Goal: Feedback & Contribution: Submit feedback/report problem

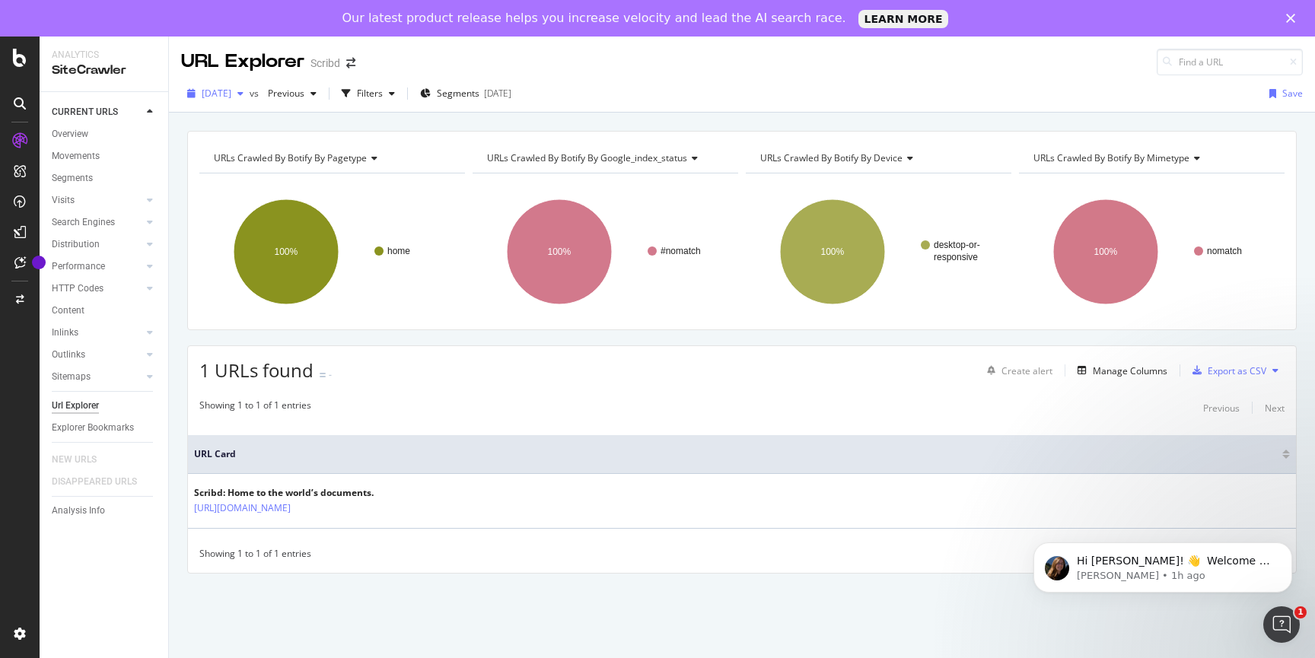
click at [231, 94] on span "[DATE]" at bounding box center [217, 93] width 30 height 13
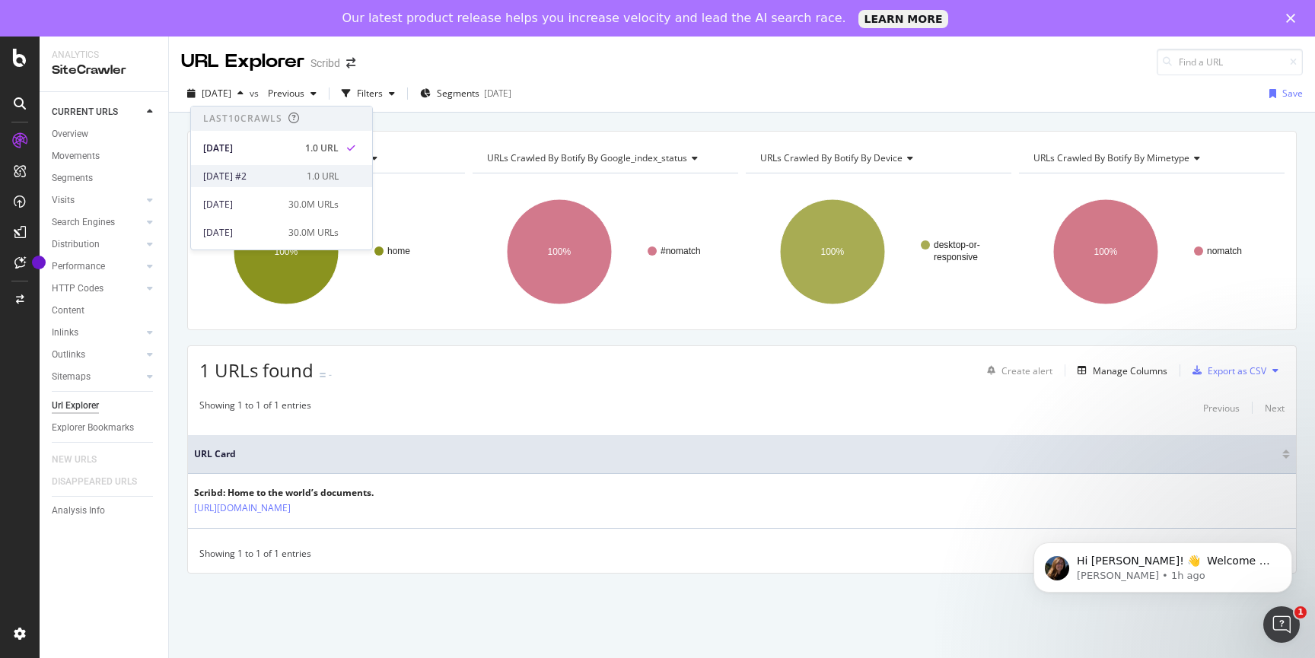
click at [323, 181] on div "1.0 URL" at bounding box center [323, 177] width 32 height 14
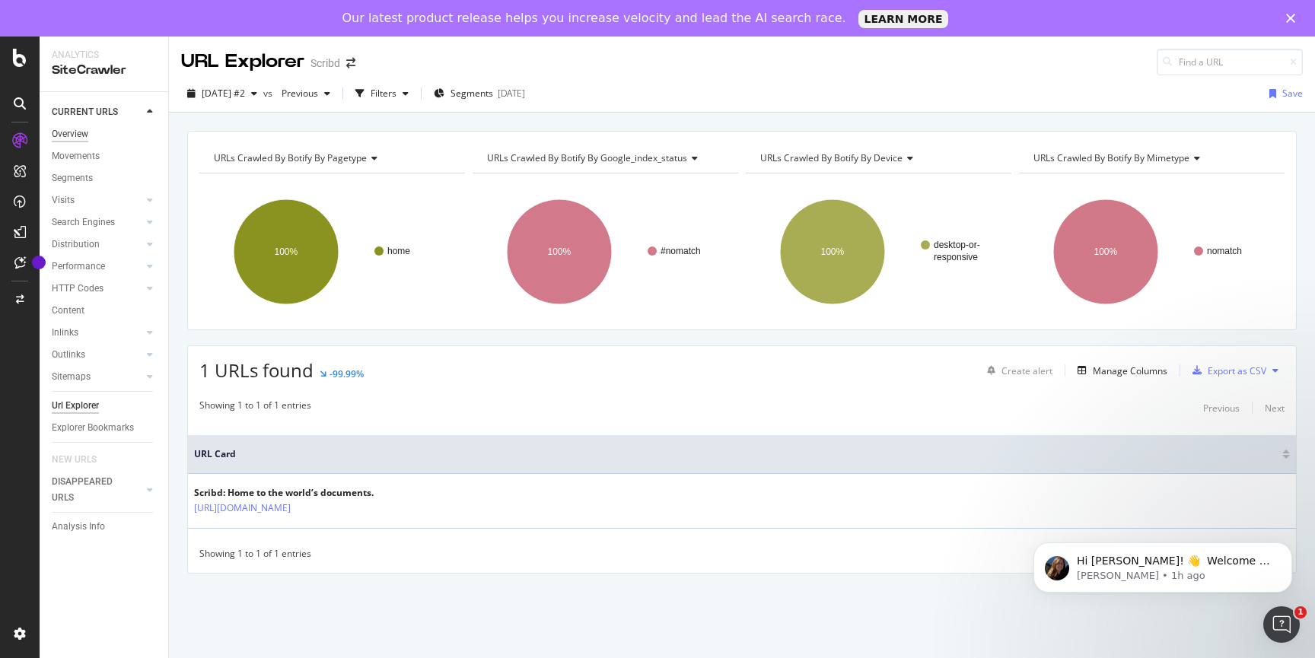
click at [76, 131] on div "Overview" at bounding box center [70, 134] width 37 height 16
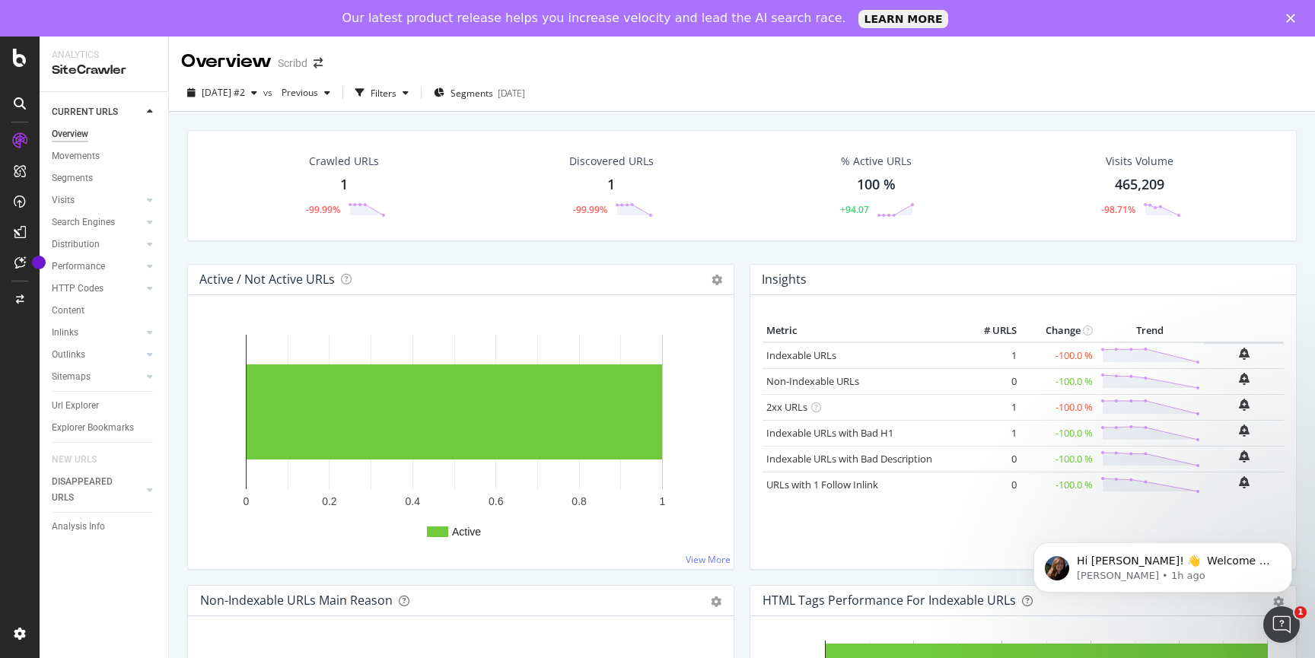
click at [368, 219] on div "Crawled URLs 1 -99.99%" at bounding box center [344, 185] width 113 height 79
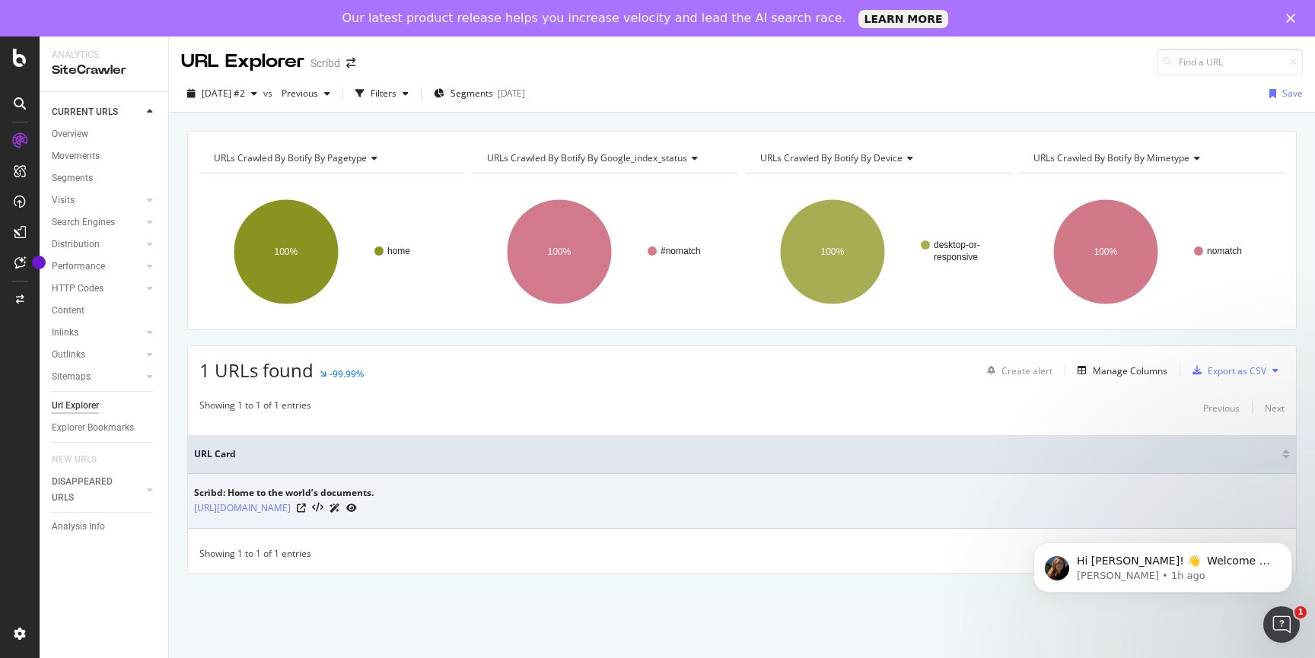
click at [452, 497] on div "Scribd: Home to the world’s documents. https://www.scribd.com/" at bounding box center [742, 501] width 1096 height 30
click at [357, 510] on icon at bounding box center [351, 508] width 11 height 9
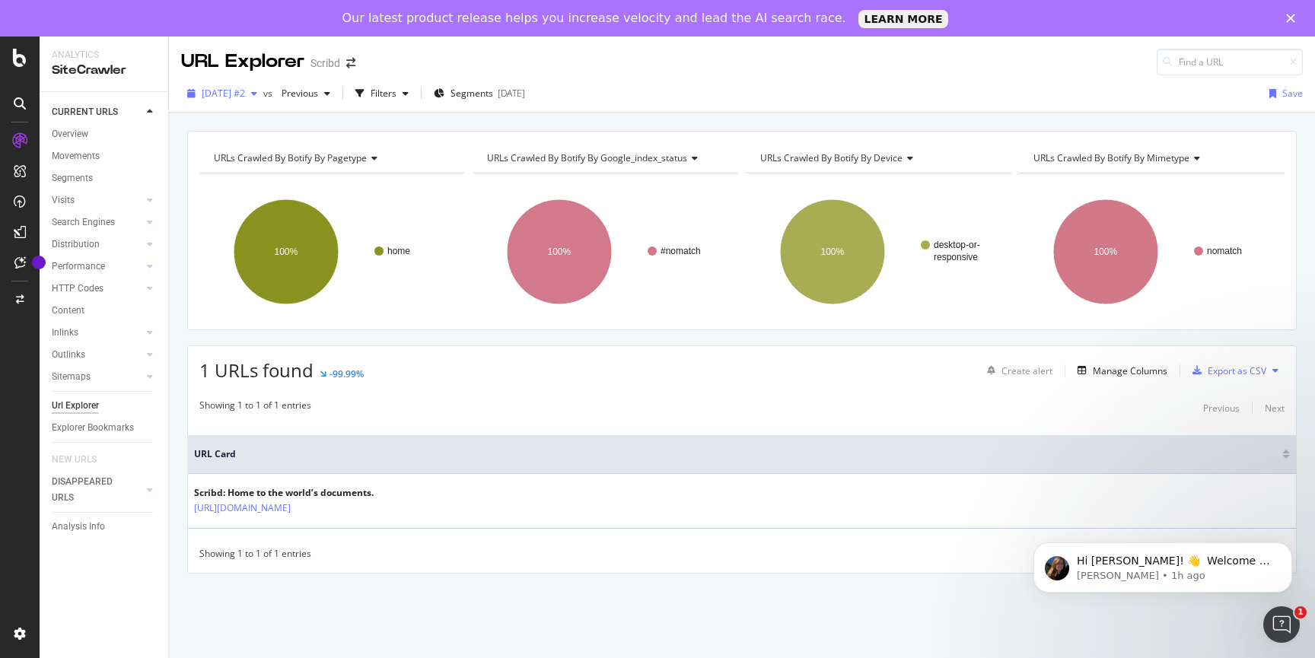
click at [245, 99] on span "[DATE] #2" at bounding box center [223, 93] width 43 height 13
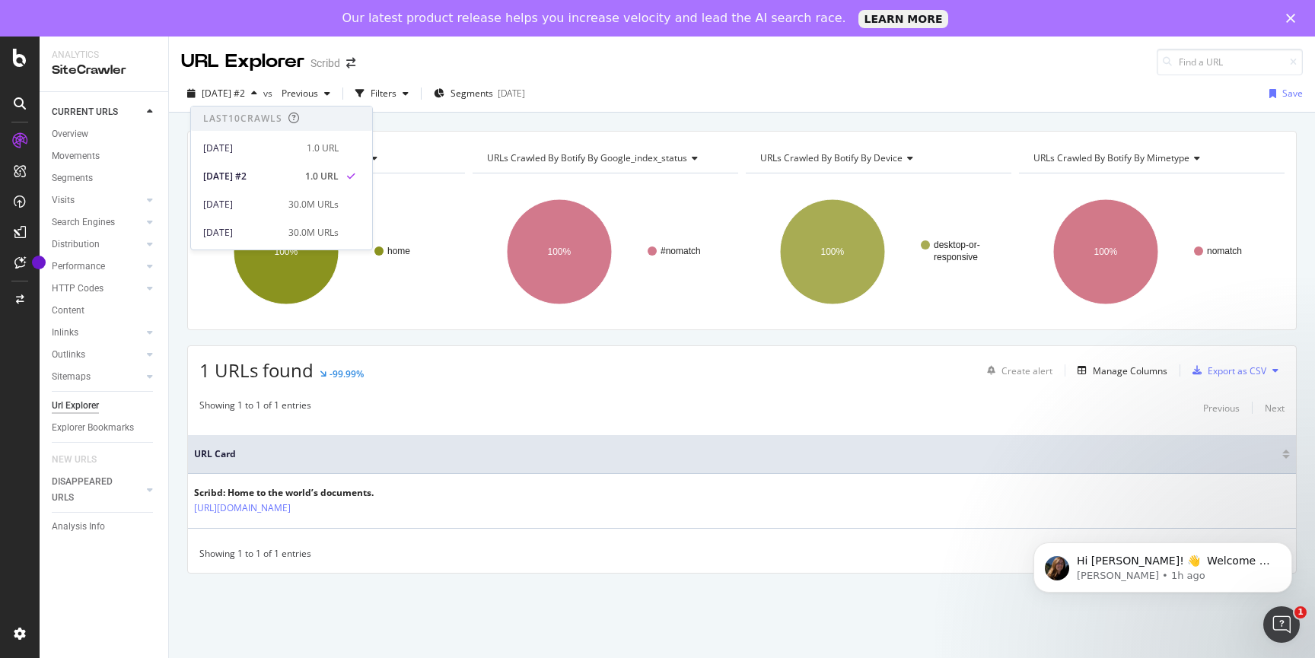
click at [428, 46] on div "URL Explorer Scribd" at bounding box center [742, 56] width 1146 height 39
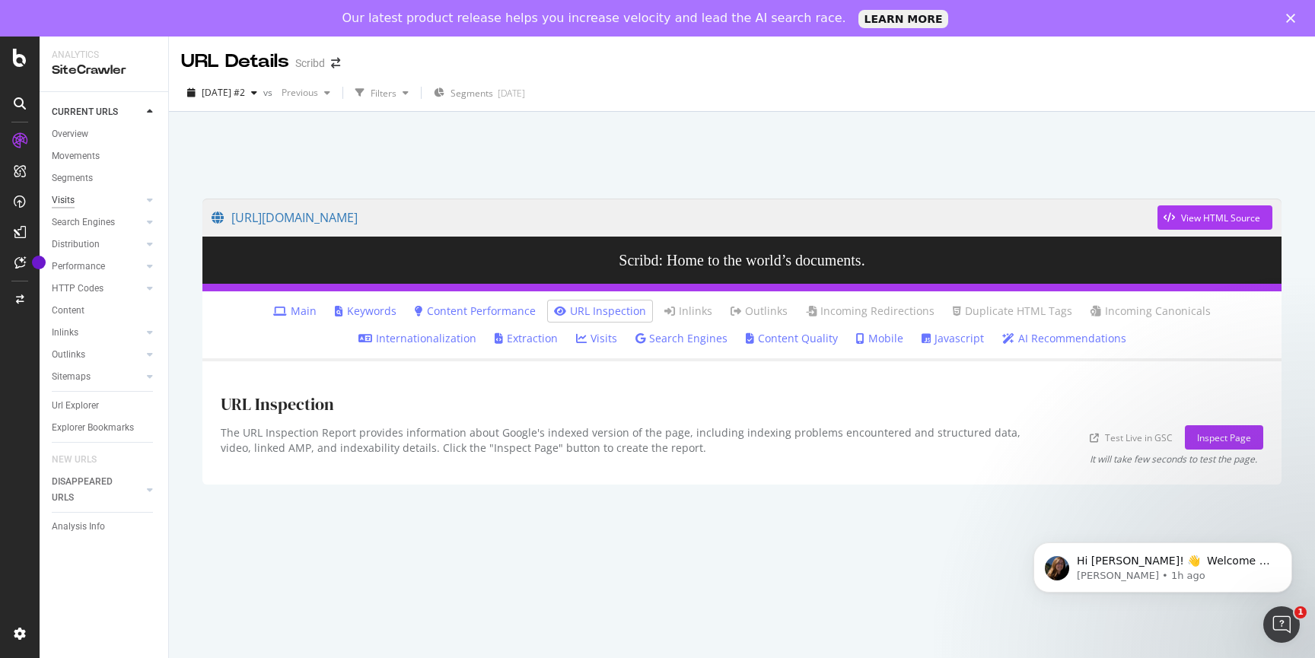
click at [67, 199] on div "Visits" at bounding box center [63, 201] width 23 height 16
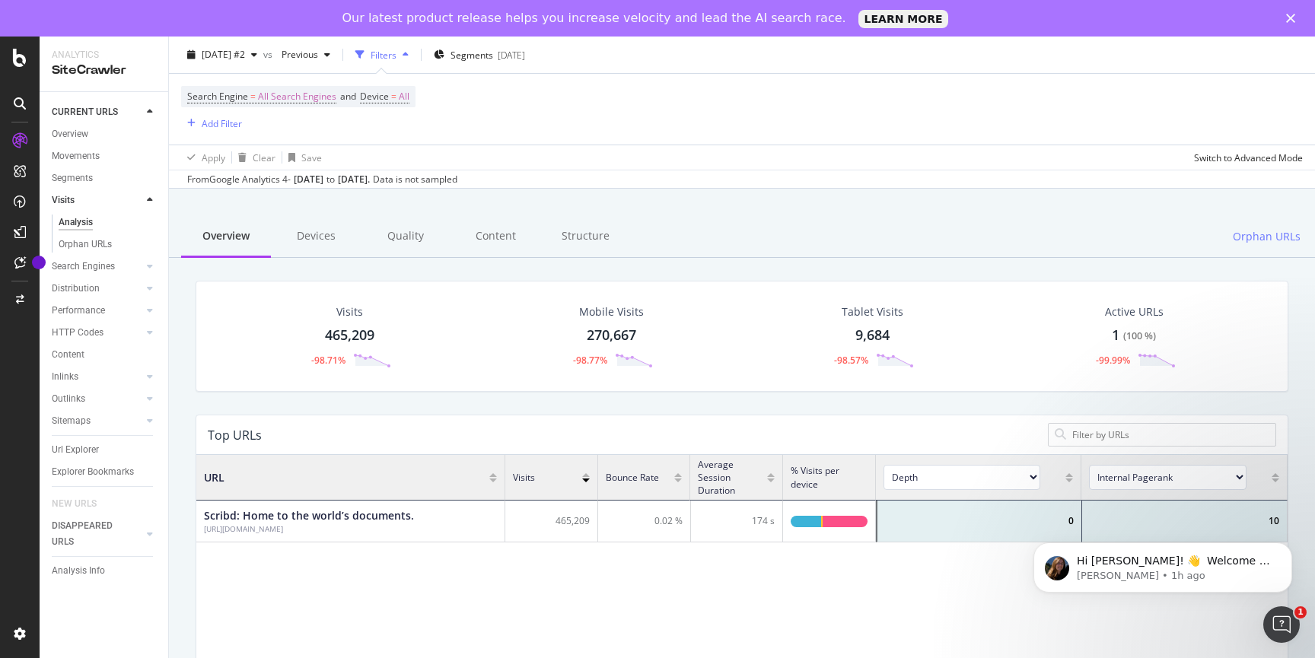
scroll to position [65, 0]
click at [323, 361] on div "-98.71%" at bounding box center [328, 359] width 34 height 13
click at [323, 361] on div "Visits From Google Analytics 4 - Jul. 18, 2025 to Aug. 14, 2025. Data is not sa…" at bounding box center [742, 491] width 1146 height 658
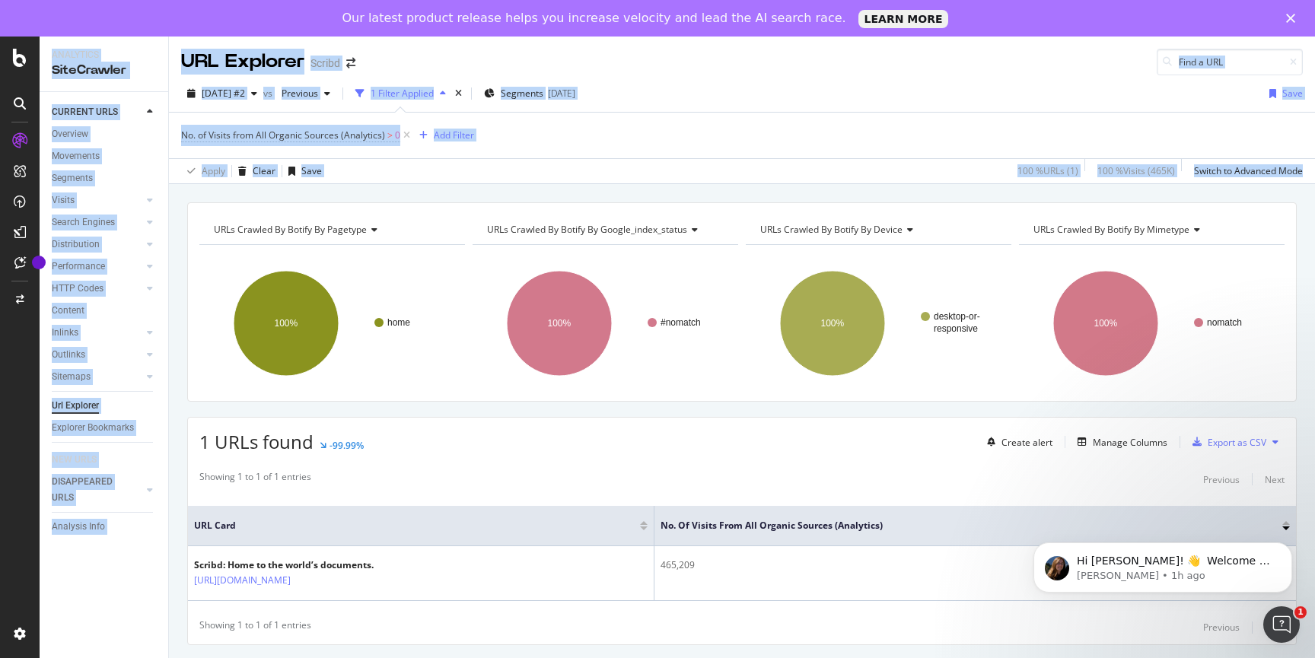
scroll to position [4, 0]
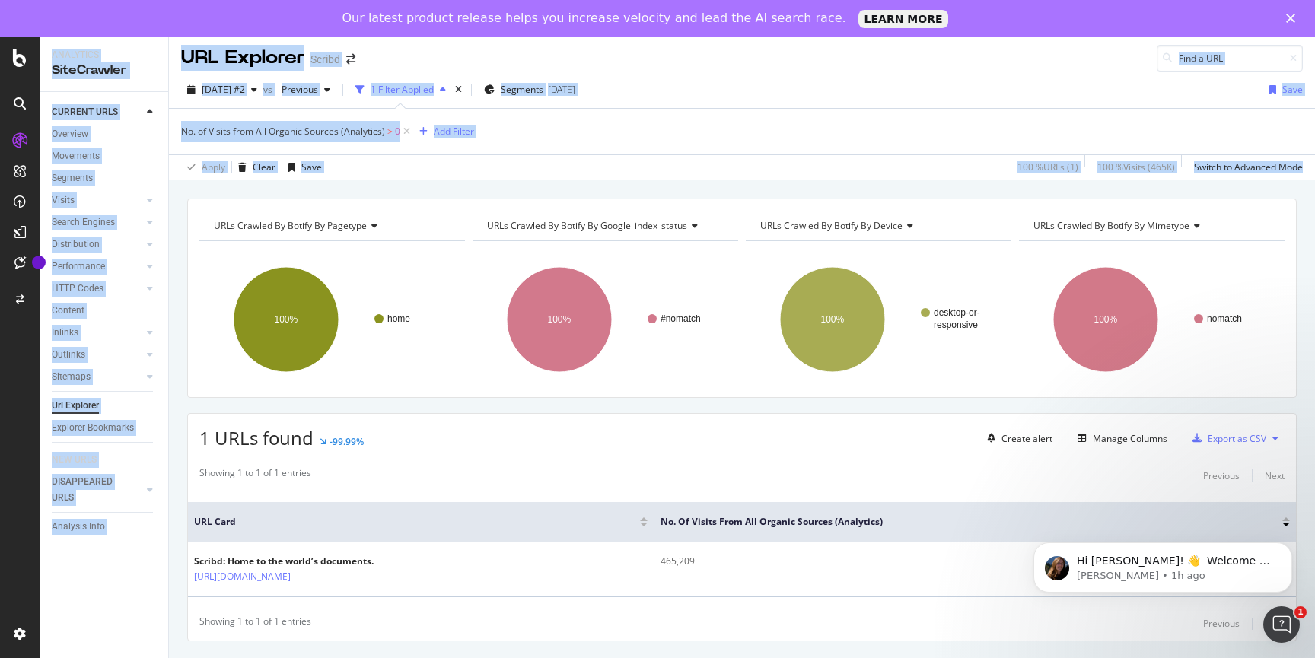
click at [518, 528] on span "URL Card" at bounding box center [415, 522] width 442 height 14
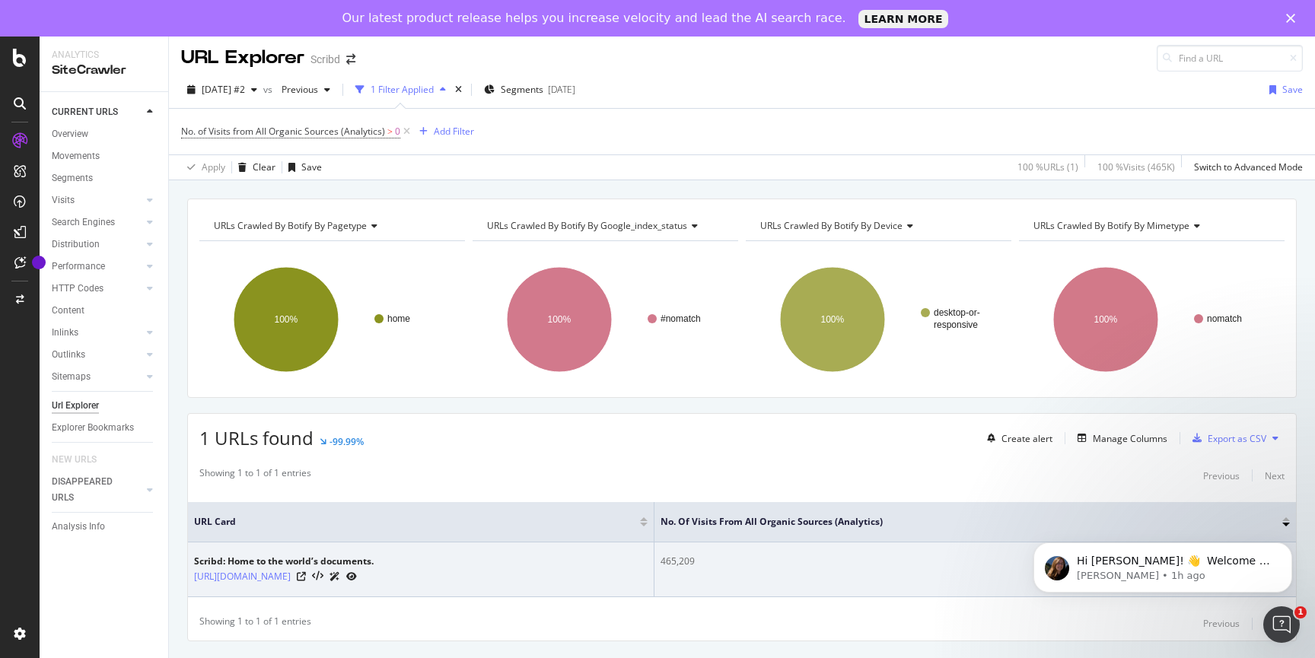
scroll to position [0, 0]
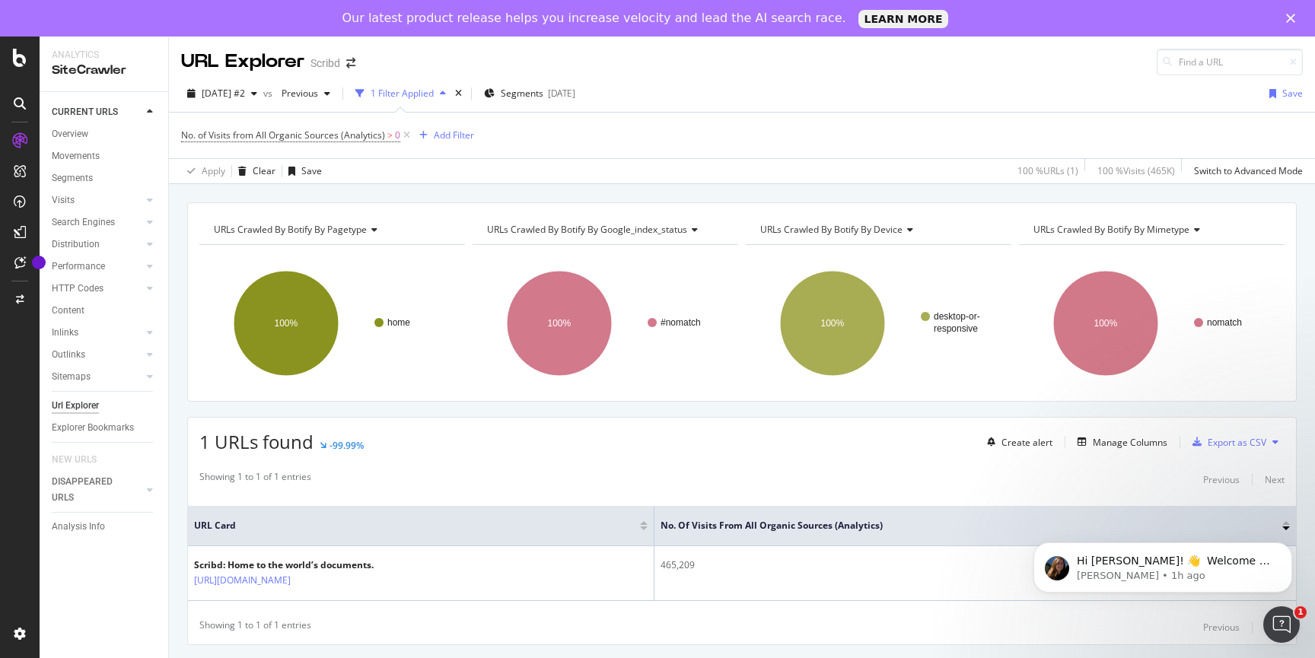
click at [20, 363] on div at bounding box center [20, 375] width 37 height 493
click at [77, 235] on div "AlertPanel" at bounding box center [80, 238] width 49 height 15
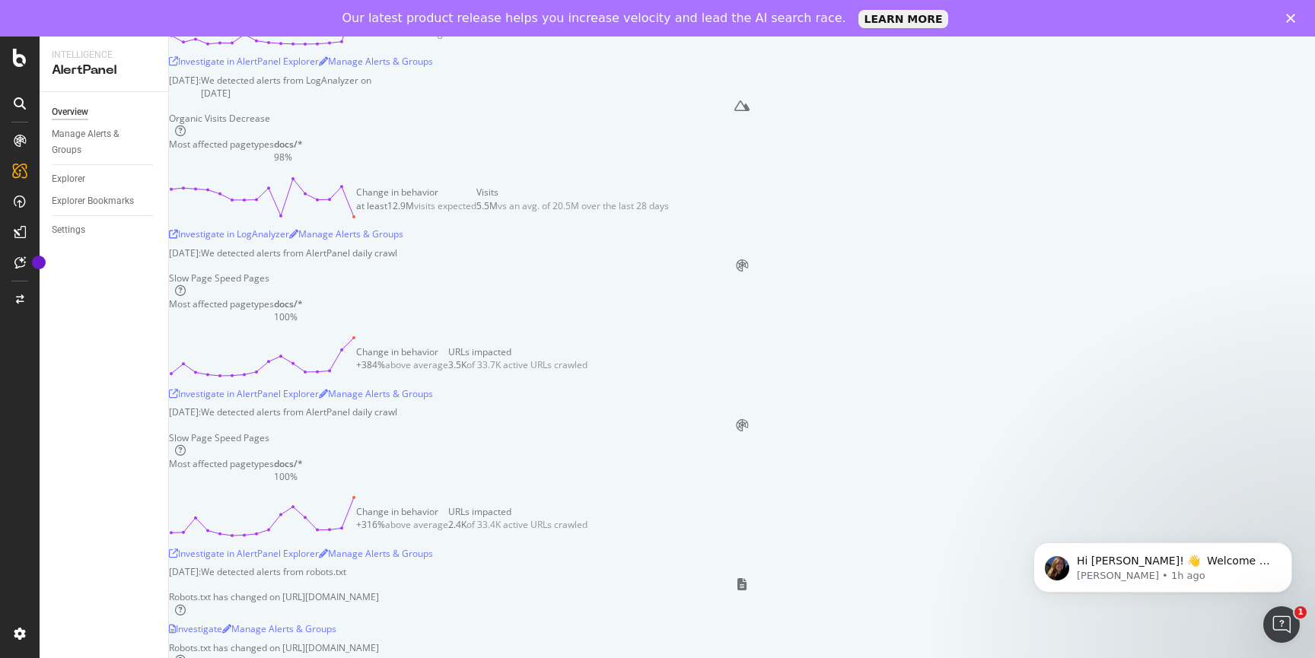
scroll to position [902, 0]
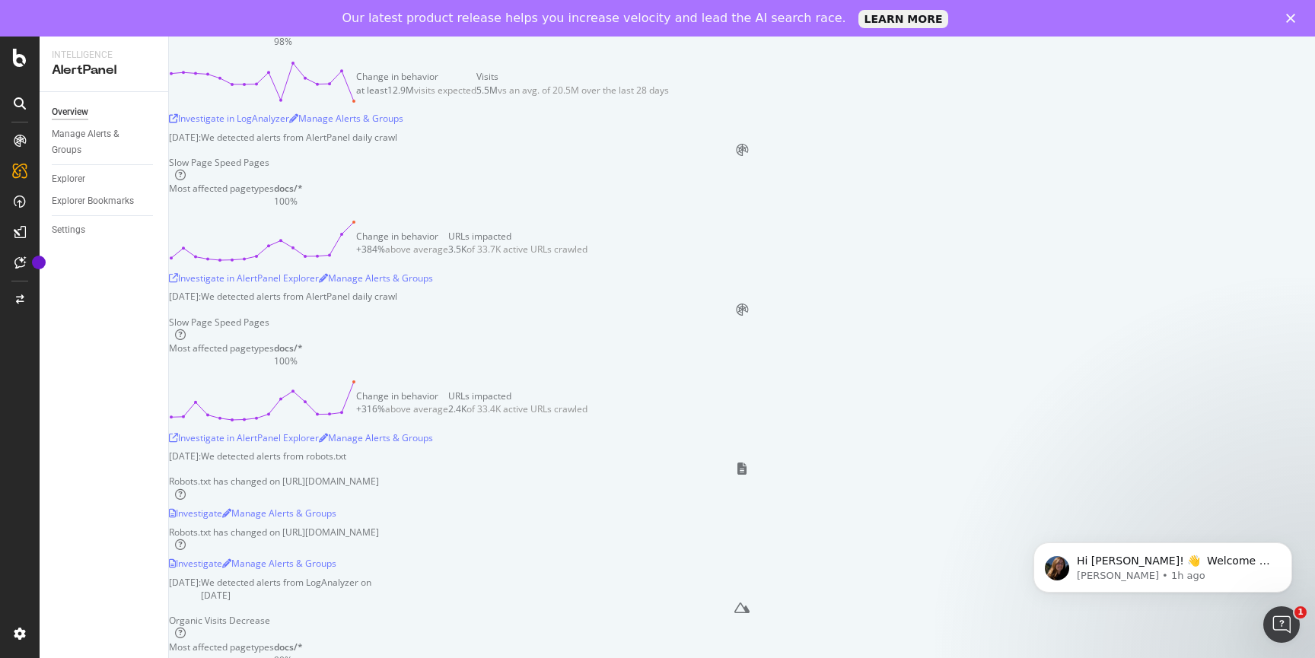
scroll to position [1017, 0]
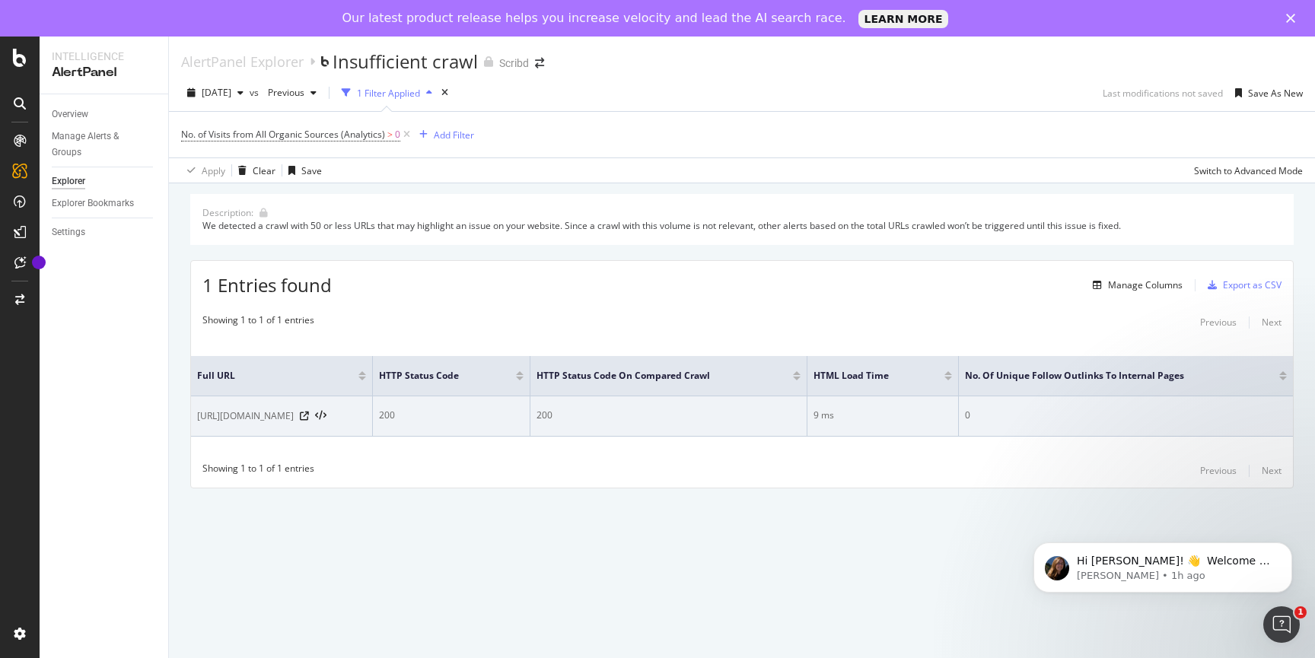
click at [259, 416] on span "[URL][DOMAIN_NAME]" at bounding box center [245, 416] width 97 height 15
click at [326, 413] on icon at bounding box center [320, 416] width 11 height 11
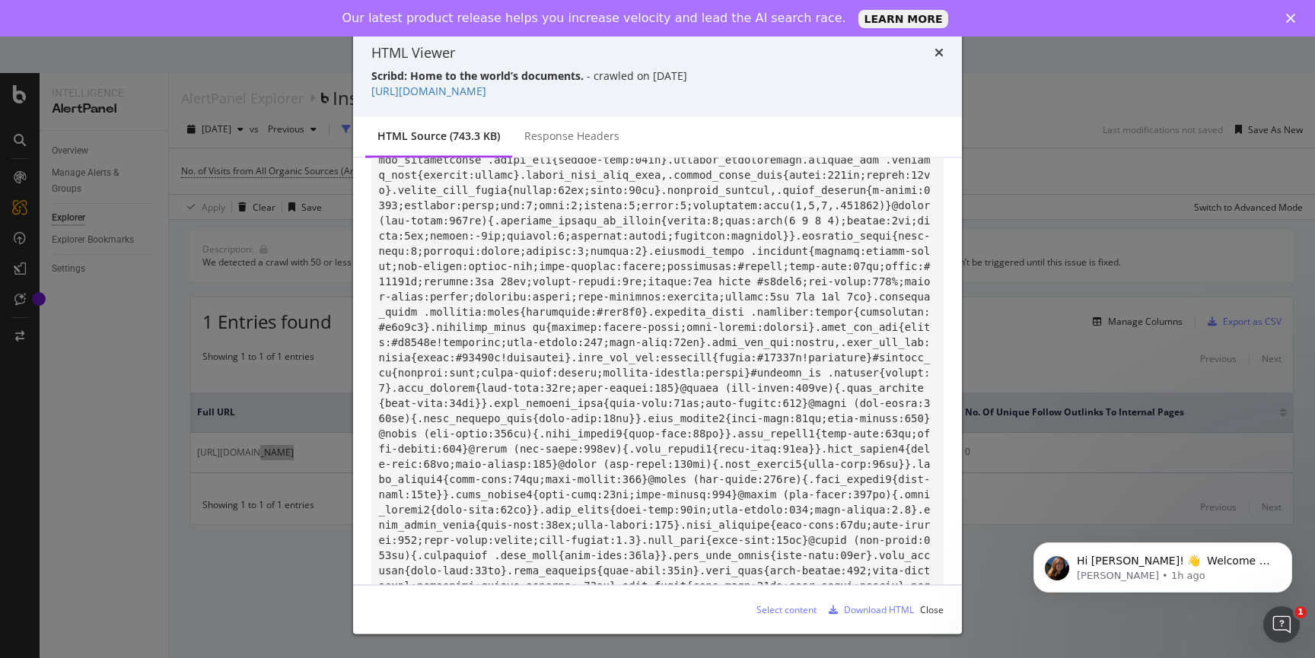
scroll to position [4616, 0]
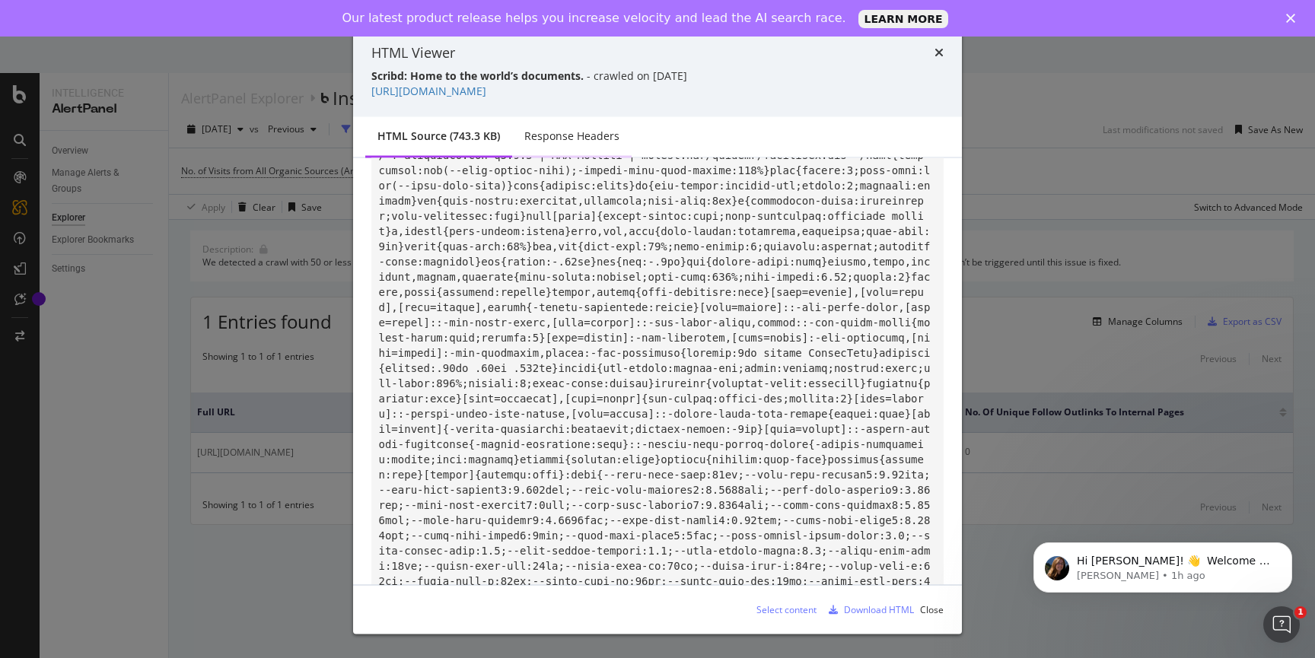
click at [578, 141] on div "Response Headers" at bounding box center [571, 136] width 95 height 15
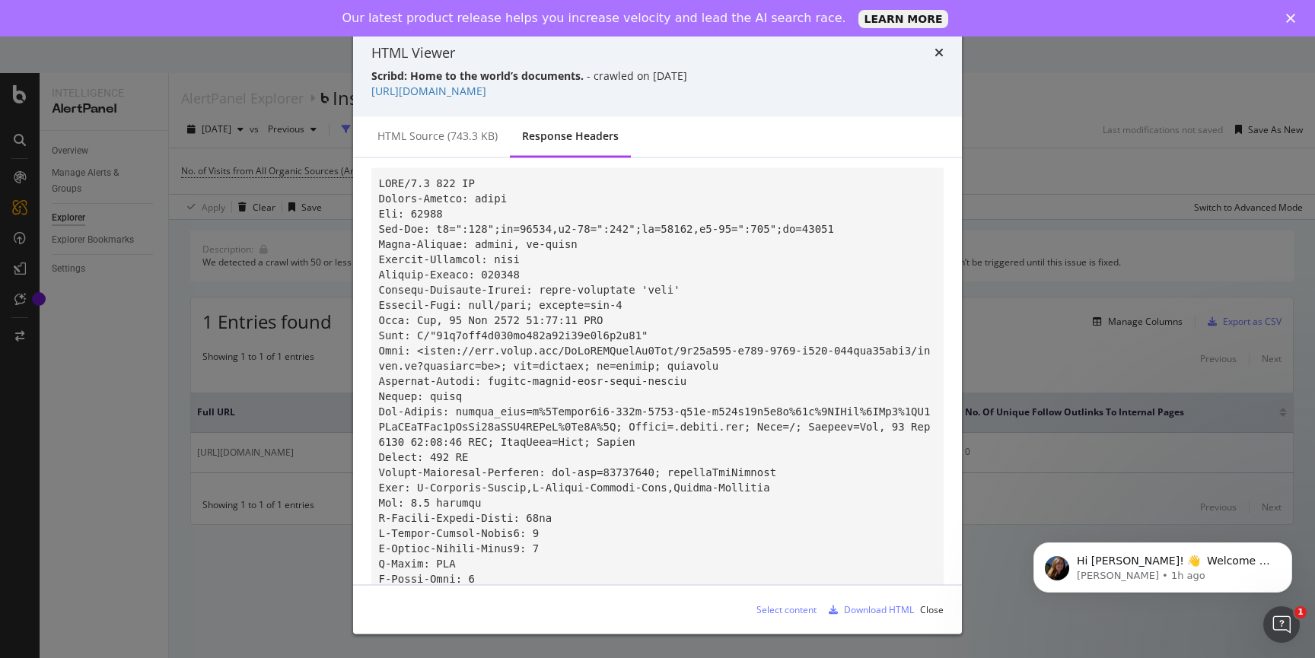
scroll to position [0, 0]
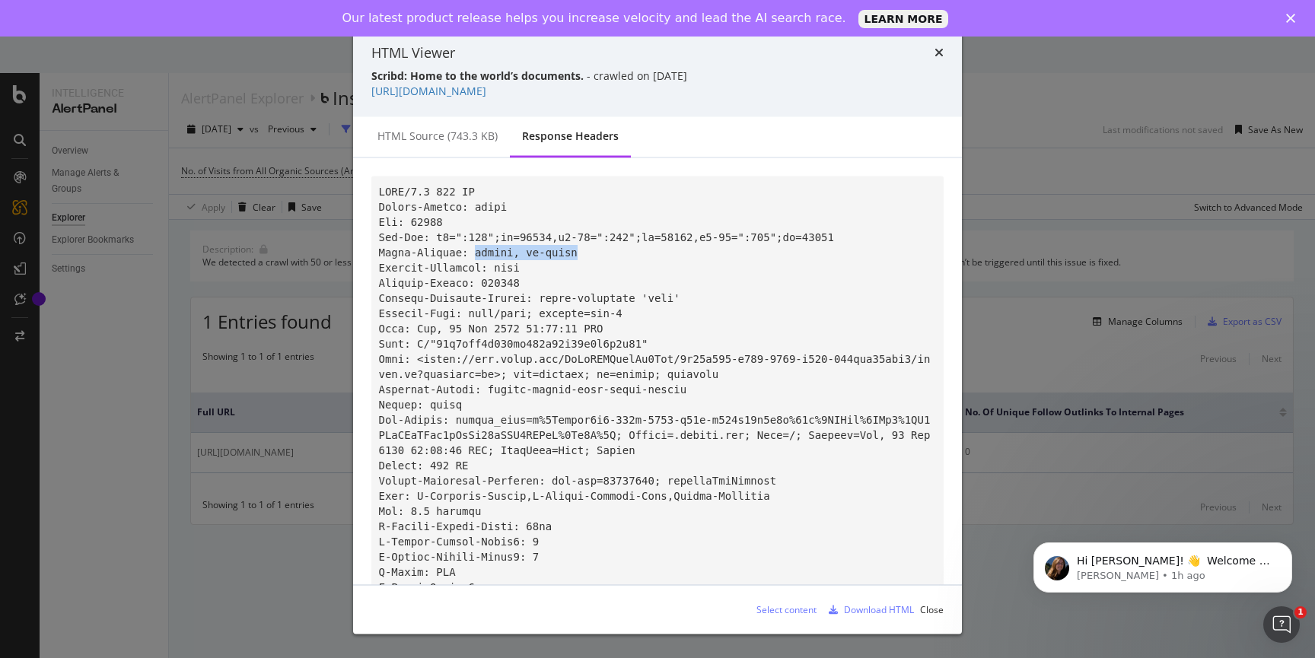
drag, startPoint x: 473, startPoint y: 255, endPoint x: 613, endPoint y: 255, distance: 140.0
click at [613, 254] on pre "modal" at bounding box center [657, 473] width 572 height 593
click at [613, 255] on pre "modal" at bounding box center [657, 473] width 572 height 593
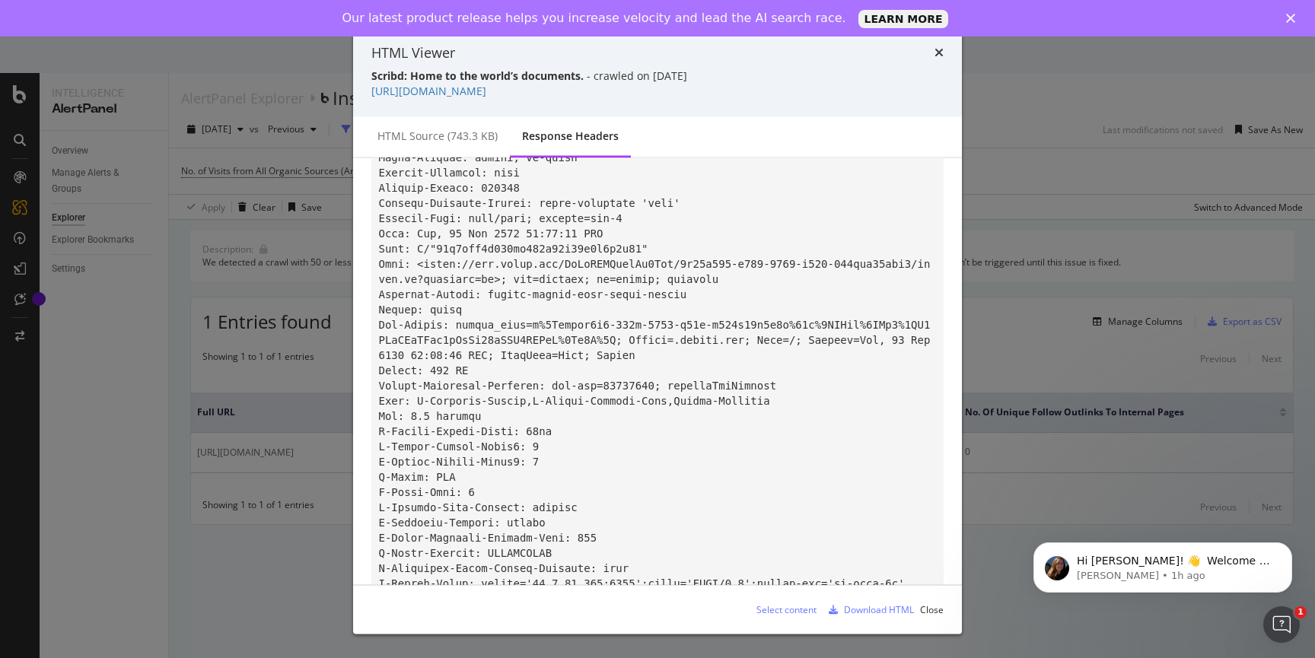
scroll to position [114, 0]
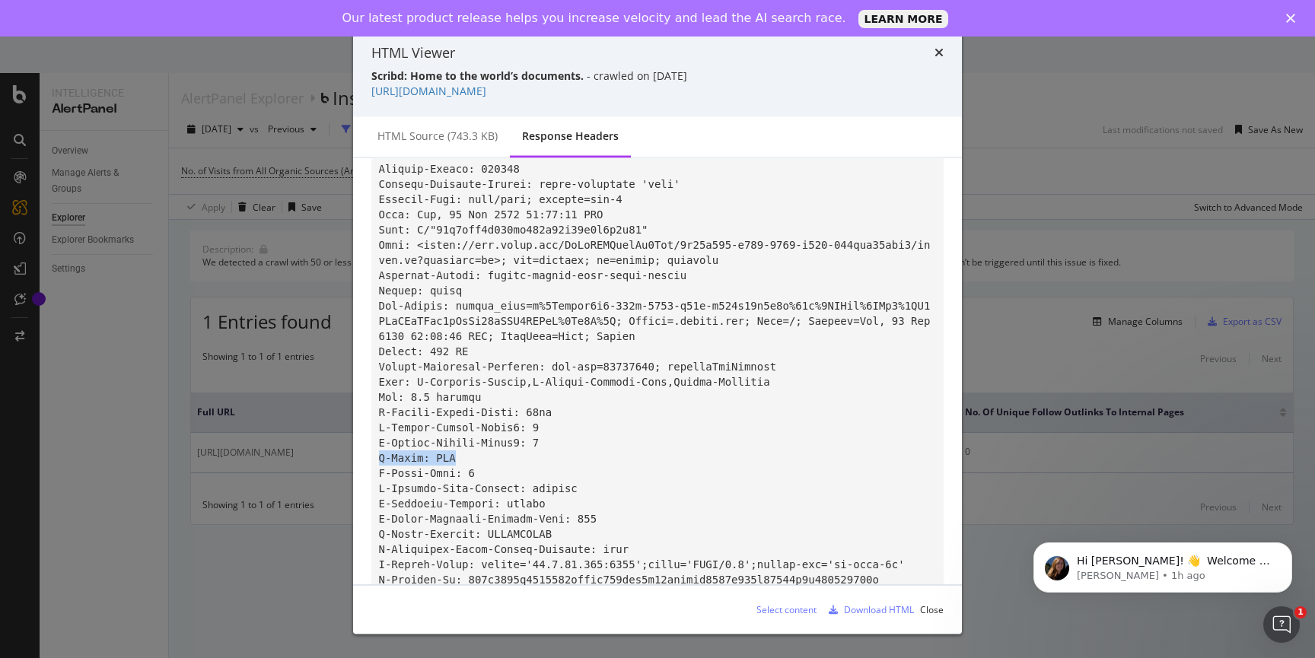
drag, startPoint x: 376, startPoint y: 460, endPoint x: 458, endPoint y: 462, distance: 82.2
click at [459, 462] on pre "modal" at bounding box center [657, 358] width 572 height 593
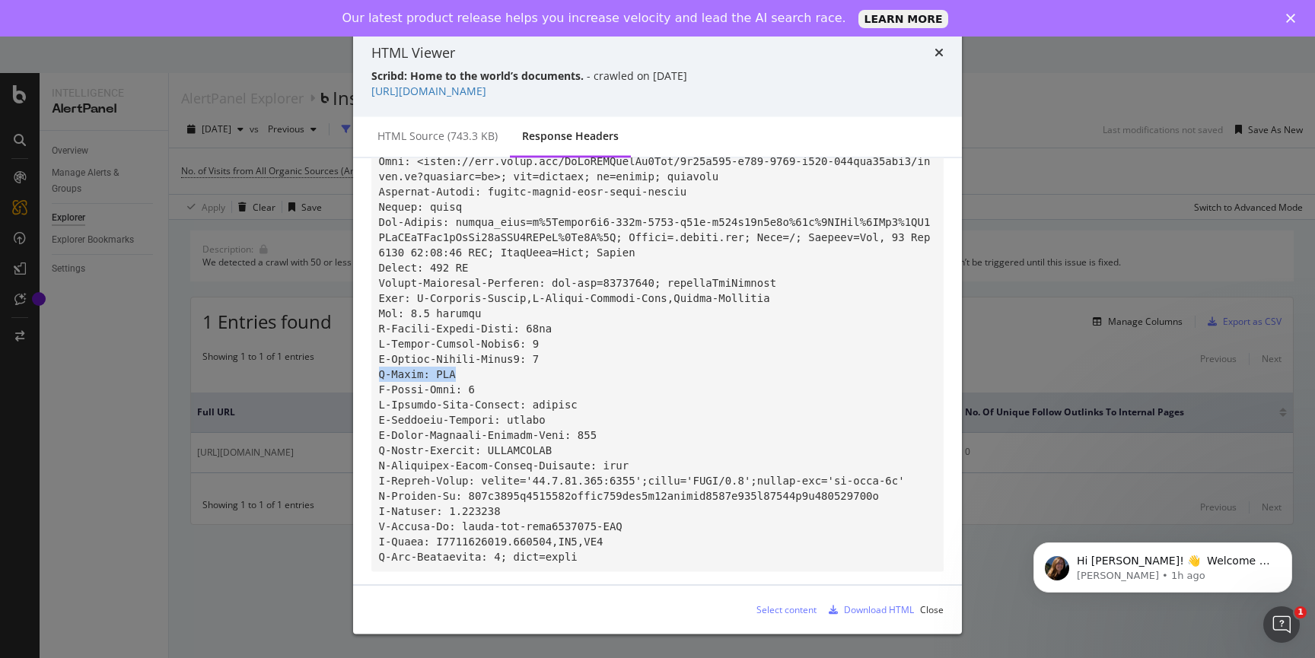
scroll to position [196, 0]
click at [336, 430] on div "HTML Viewer Scribd: Home to the world’s documents. - crawled on [DATE] [URL][DO…" at bounding box center [657, 329] width 1315 height 658
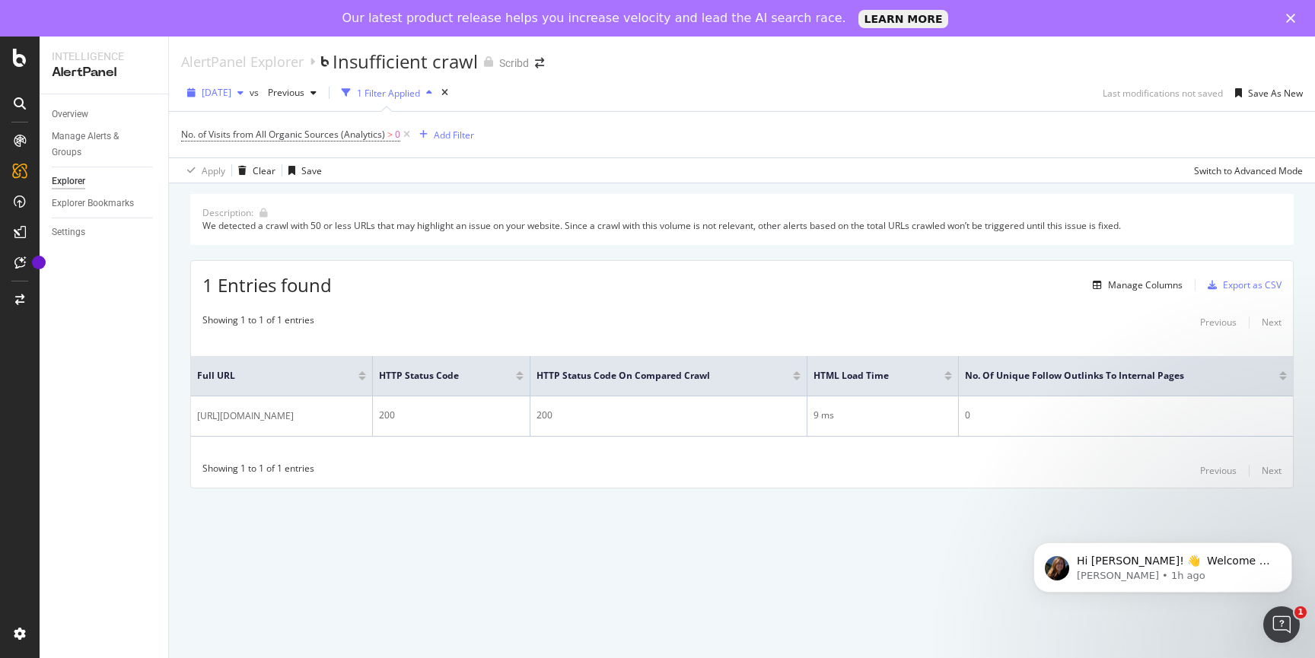
click at [231, 90] on span "[DATE]" at bounding box center [217, 92] width 30 height 13
click at [304, 94] on span "Previous" at bounding box center [283, 92] width 43 height 13
click at [231, 98] on span "[DATE]" at bounding box center [217, 92] width 30 height 13
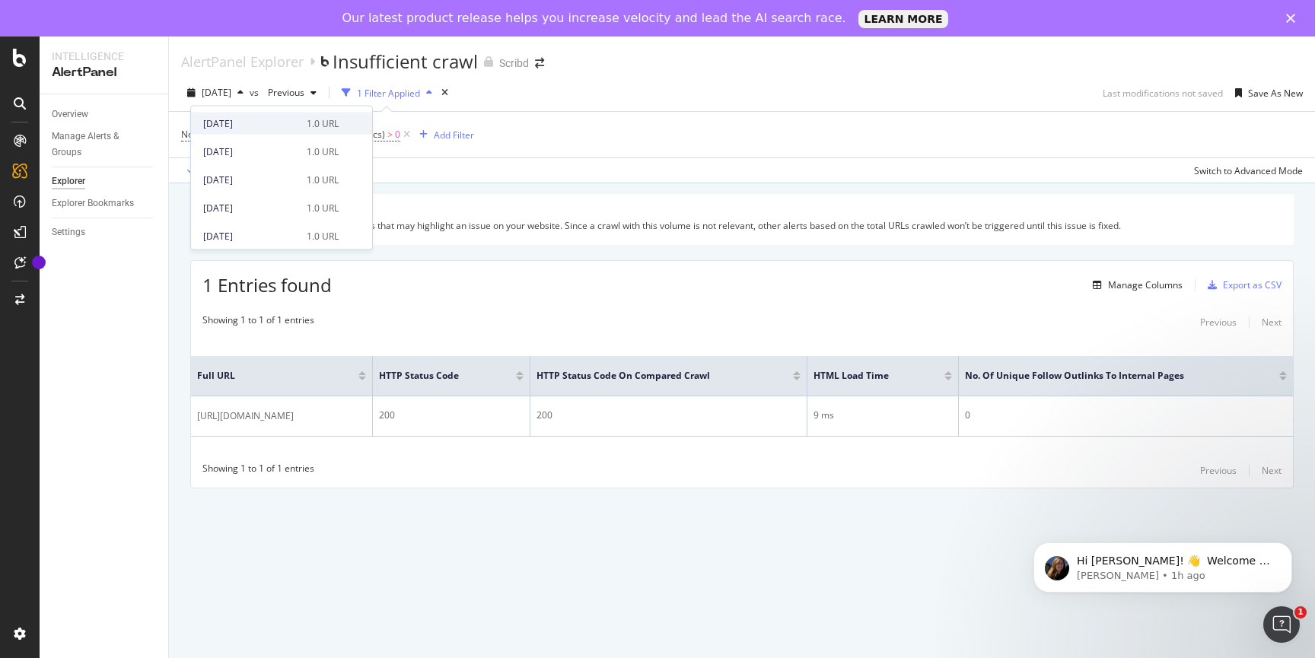
click at [253, 129] on div "[DATE]" at bounding box center [250, 123] width 94 height 14
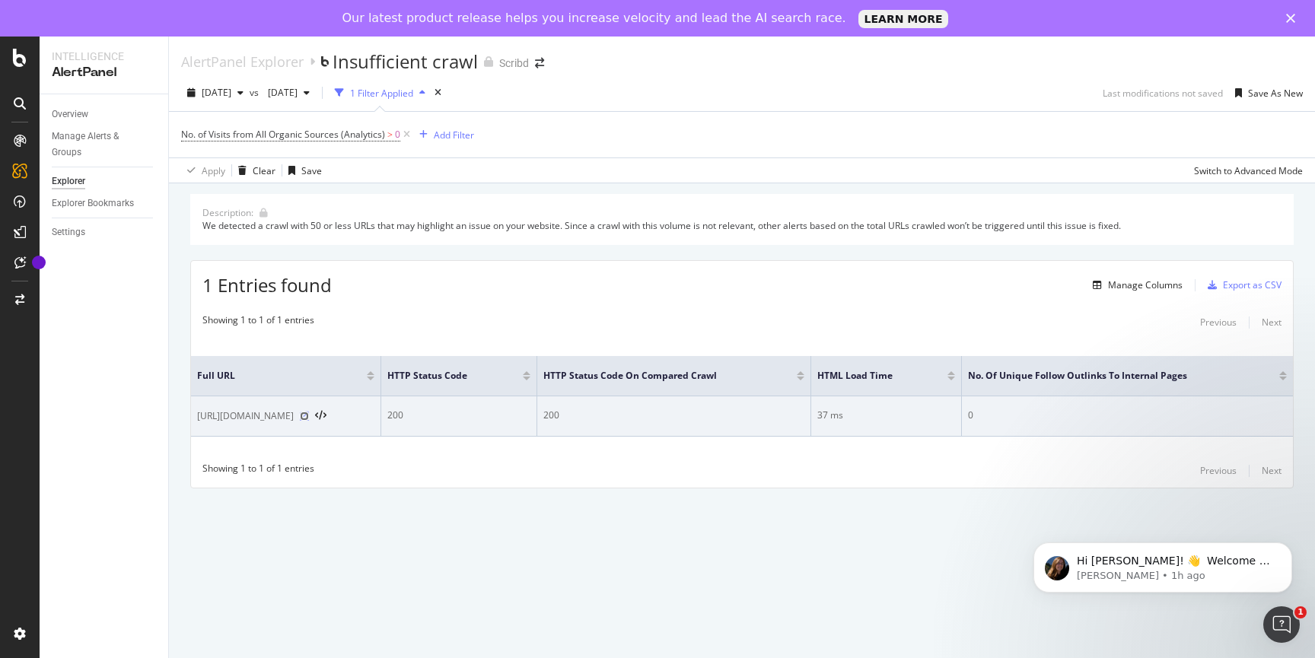
click at [309, 418] on icon at bounding box center [304, 416] width 9 height 9
click at [326, 413] on icon at bounding box center [320, 416] width 11 height 11
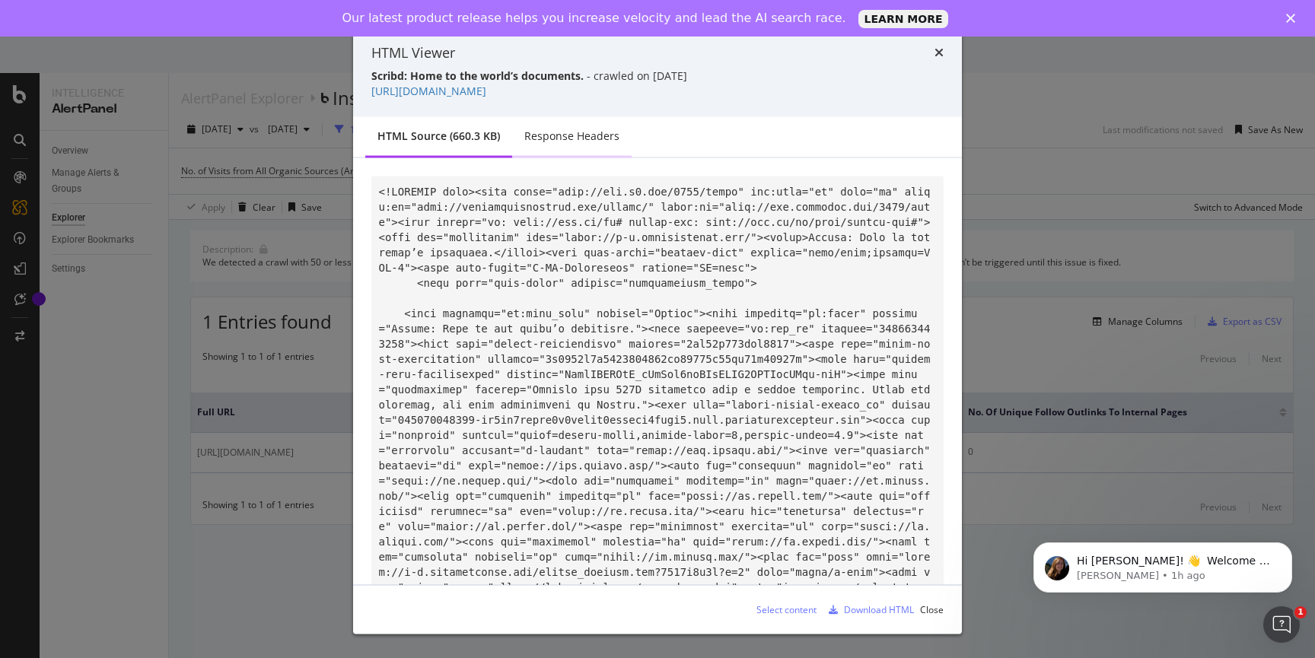
click at [564, 138] on div "Response Headers" at bounding box center [571, 136] width 95 height 15
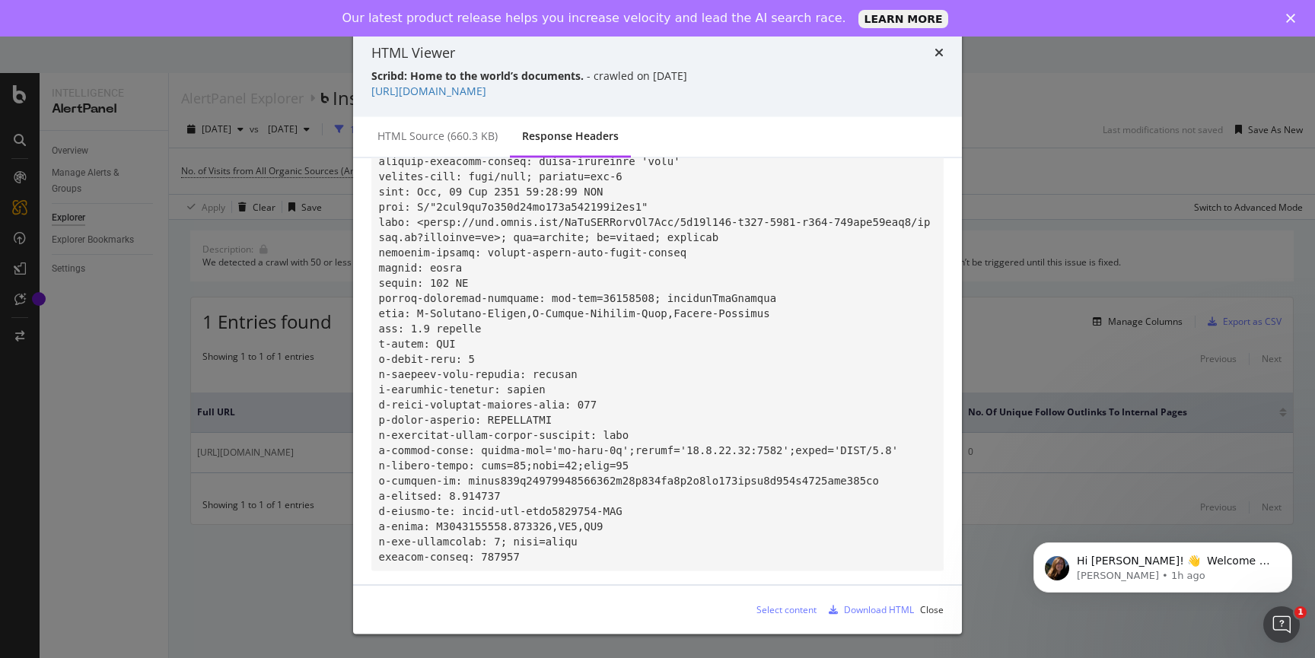
scroll to position [112, 0]
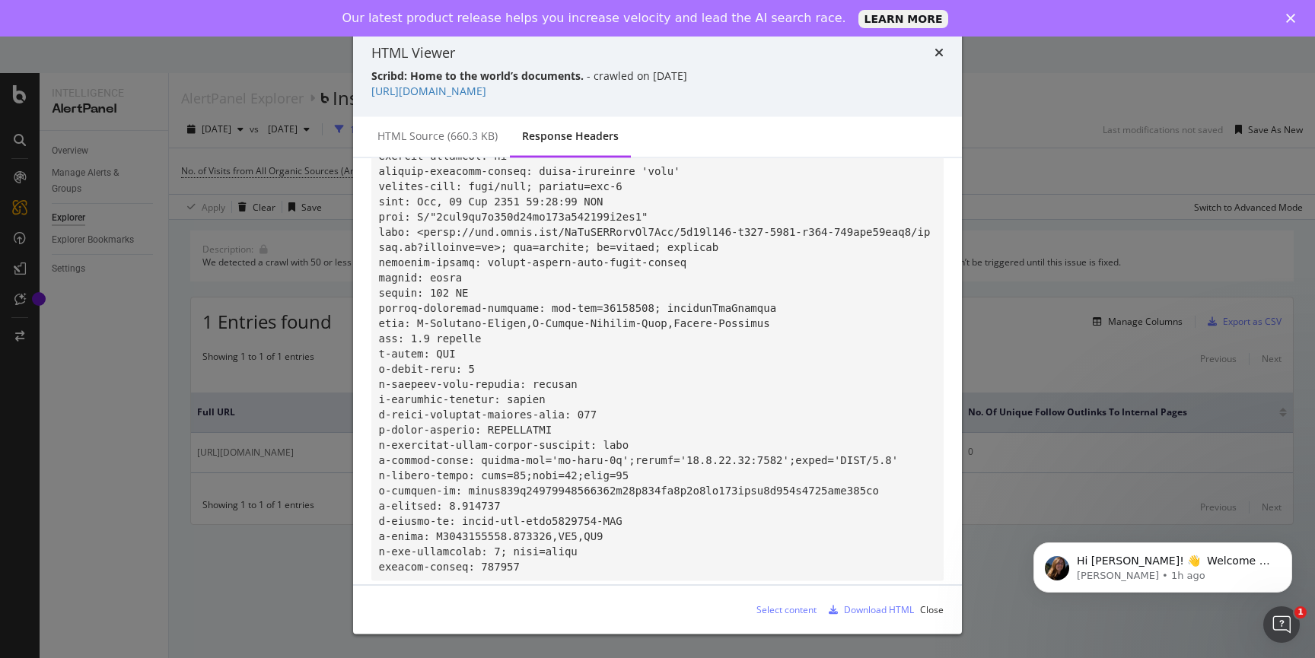
click at [501, 210] on code "modal" at bounding box center [655, 322] width 552 height 499
copy code "8abf2ec8c031c73ad101a515035e1bd7"
click at [240, 264] on div "HTML Viewer Scribd: Home to the world’s documents. - crawled on [DATE] [URL][DO…" at bounding box center [657, 329] width 1315 height 658
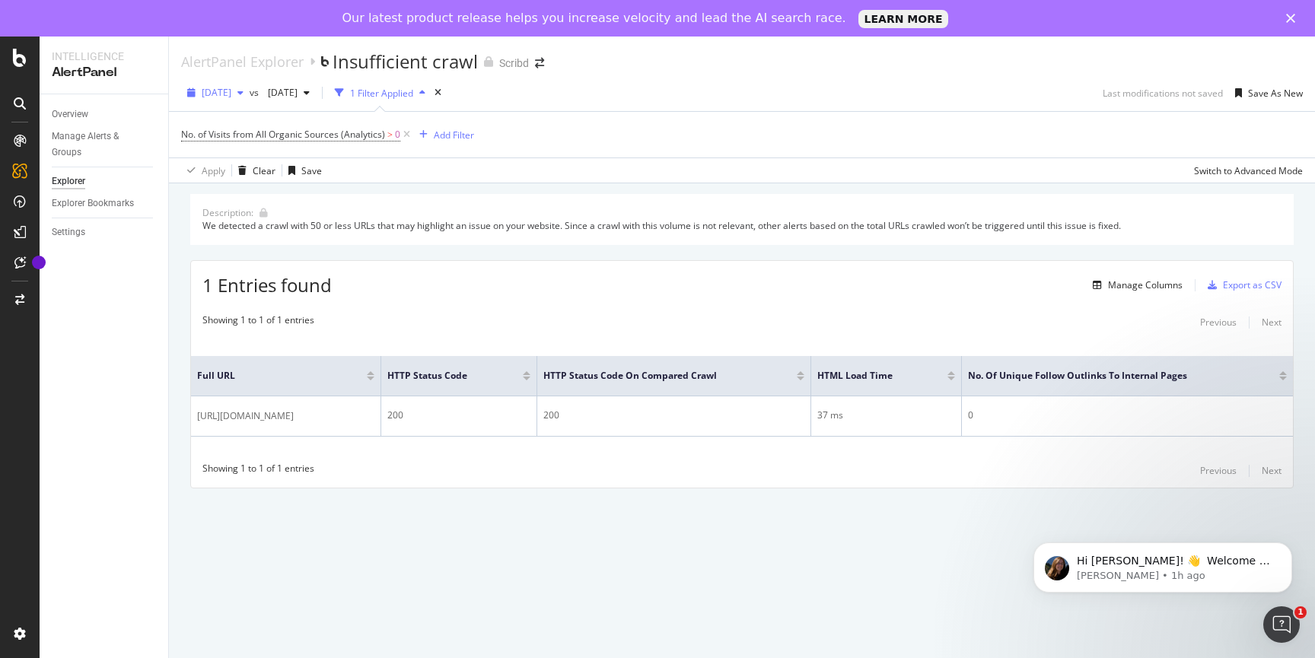
click at [233, 100] on div "[DATE]" at bounding box center [215, 92] width 68 height 23
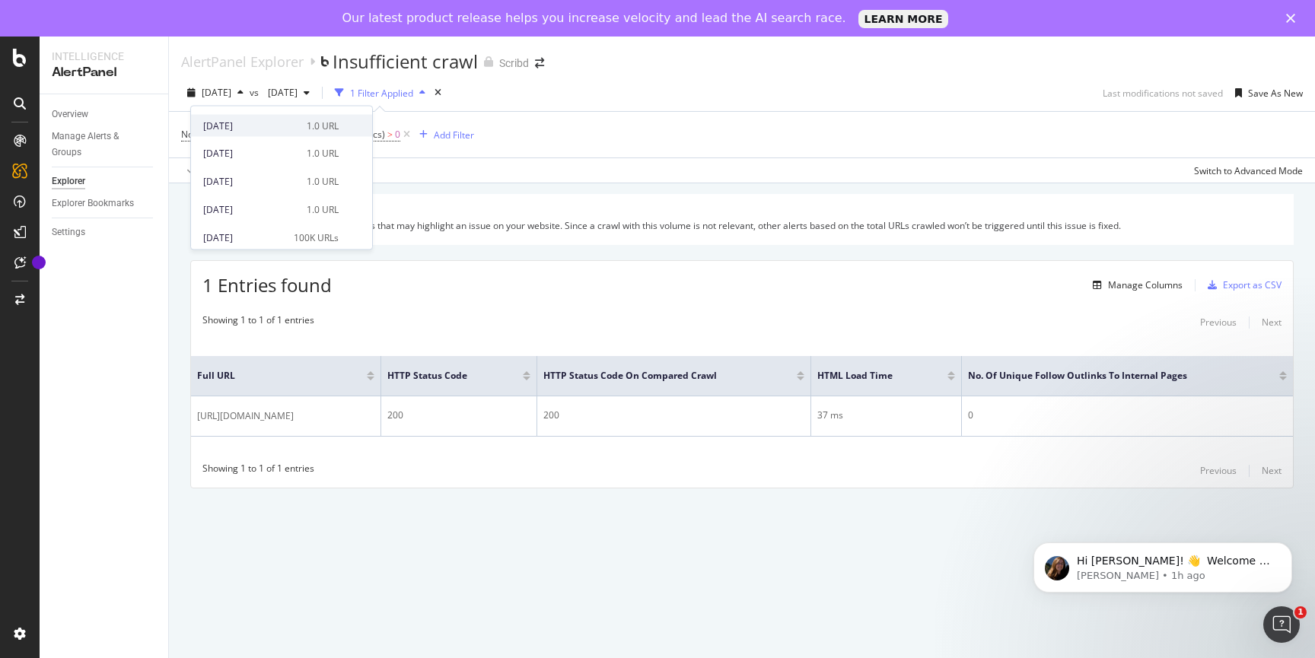
scroll to position [111, 0]
click at [242, 209] on div "[DATE]" at bounding box center [250, 209] width 94 height 14
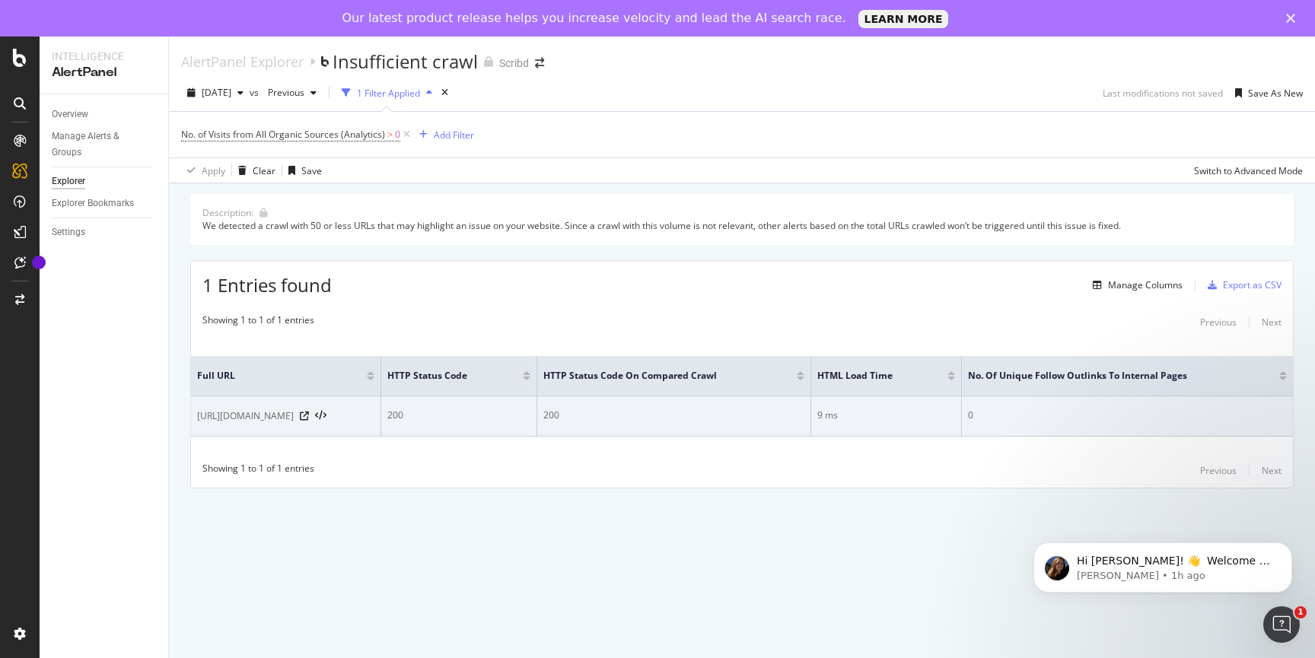
click at [333, 410] on div "[URL][DOMAIN_NAME]" at bounding box center [285, 416] width 177 height 15
click at [326, 418] on icon at bounding box center [320, 416] width 11 height 11
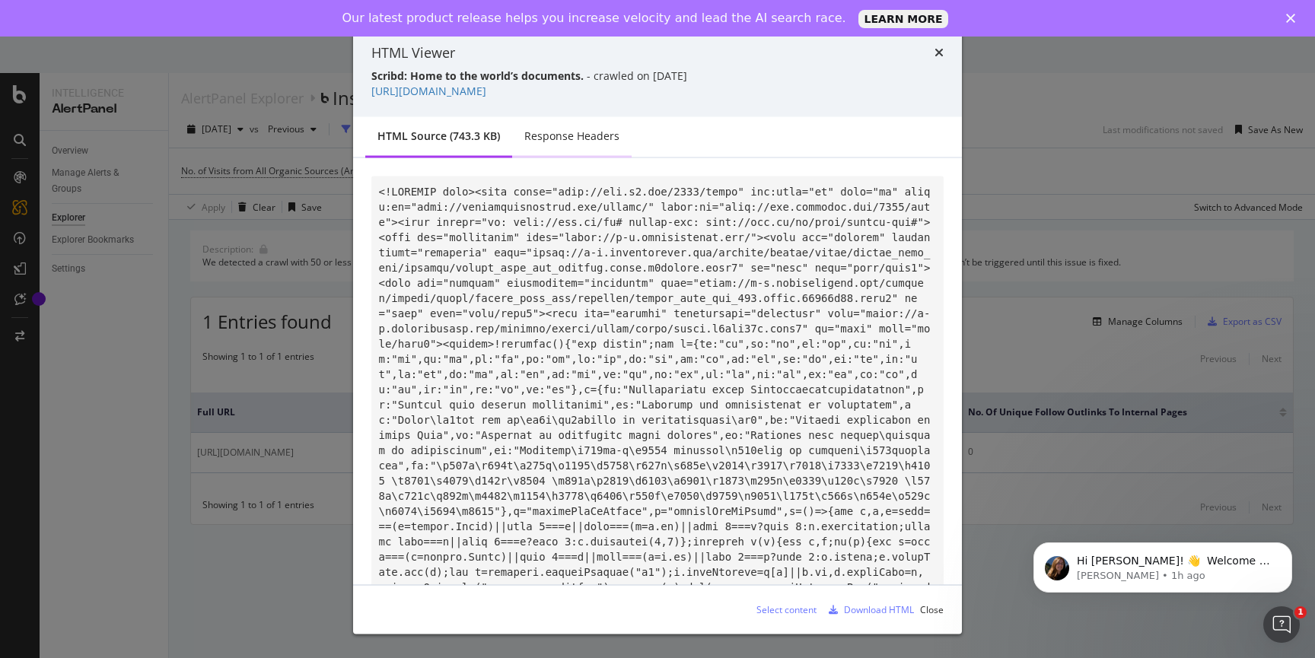
click at [547, 138] on div "Response Headers" at bounding box center [571, 136] width 95 height 15
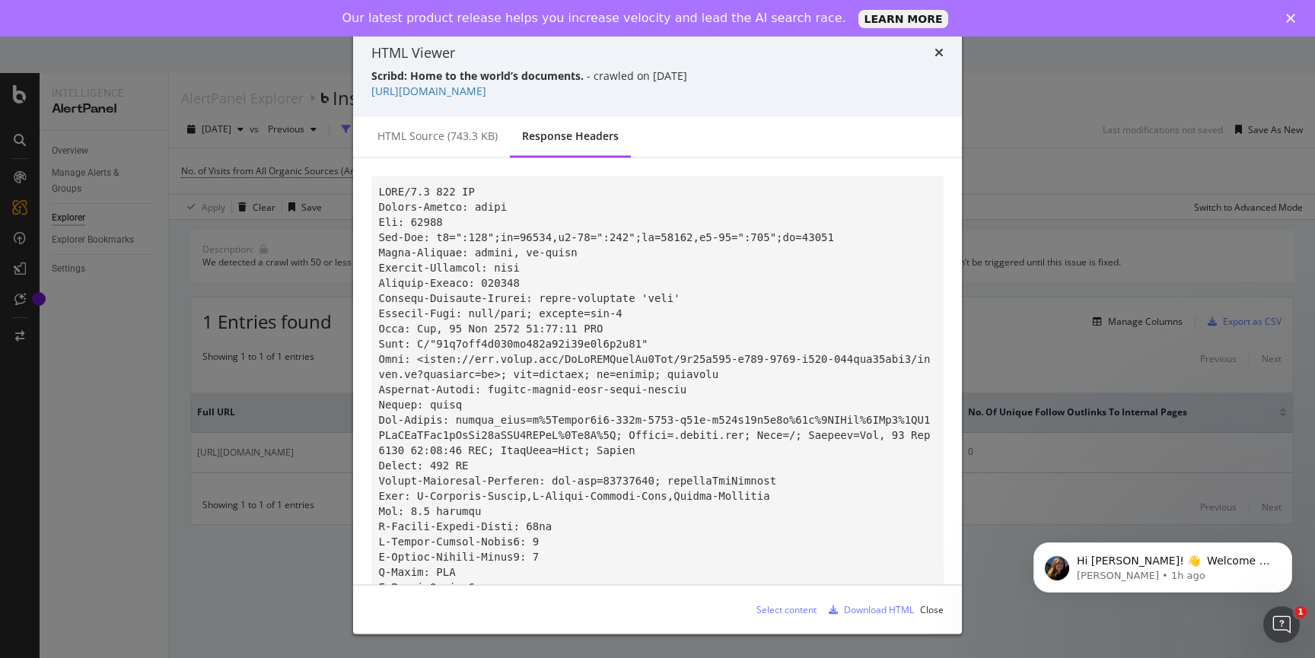
click at [503, 342] on code "modal" at bounding box center [658, 472] width 558 height 575
copy code "25a2eca6c153eb119e82d79c3c2e4a26"
click at [285, 193] on div "HTML Viewer Scribd: Home to the world’s documents. - crawled on [DATE] [URL][DO…" at bounding box center [657, 329] width 1315 height 658
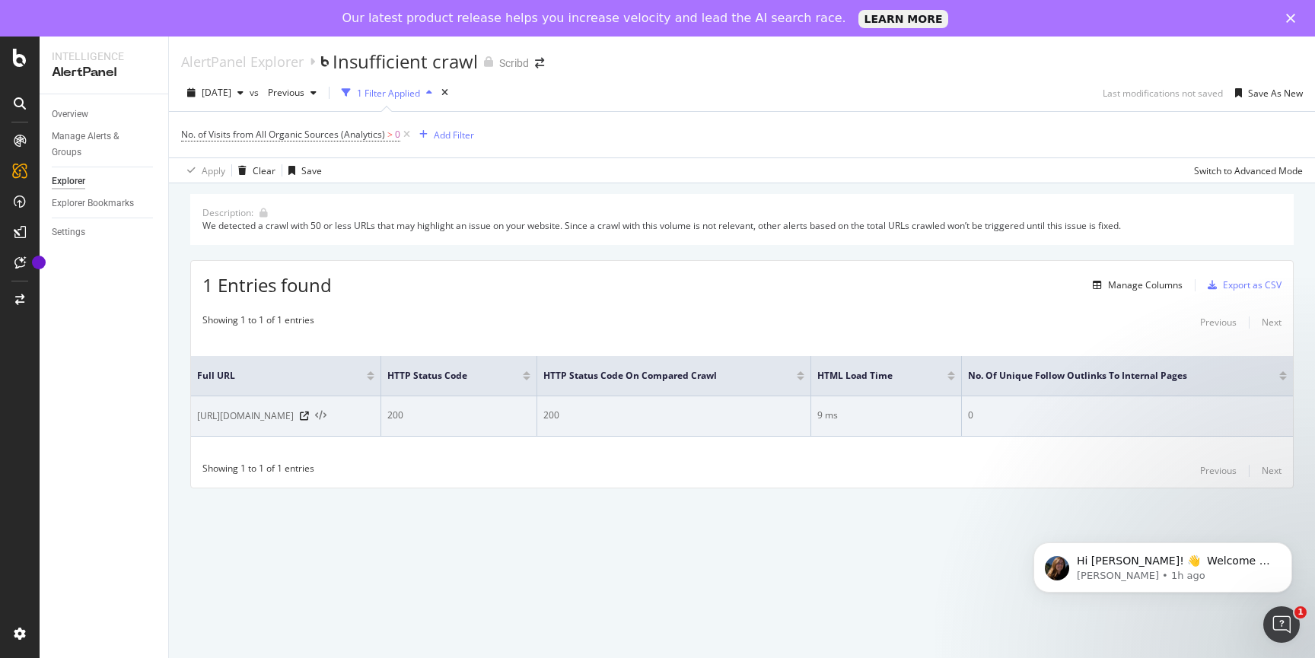
click at [326, 415] on icon at bounding box center [320, 416] width 11 height 11
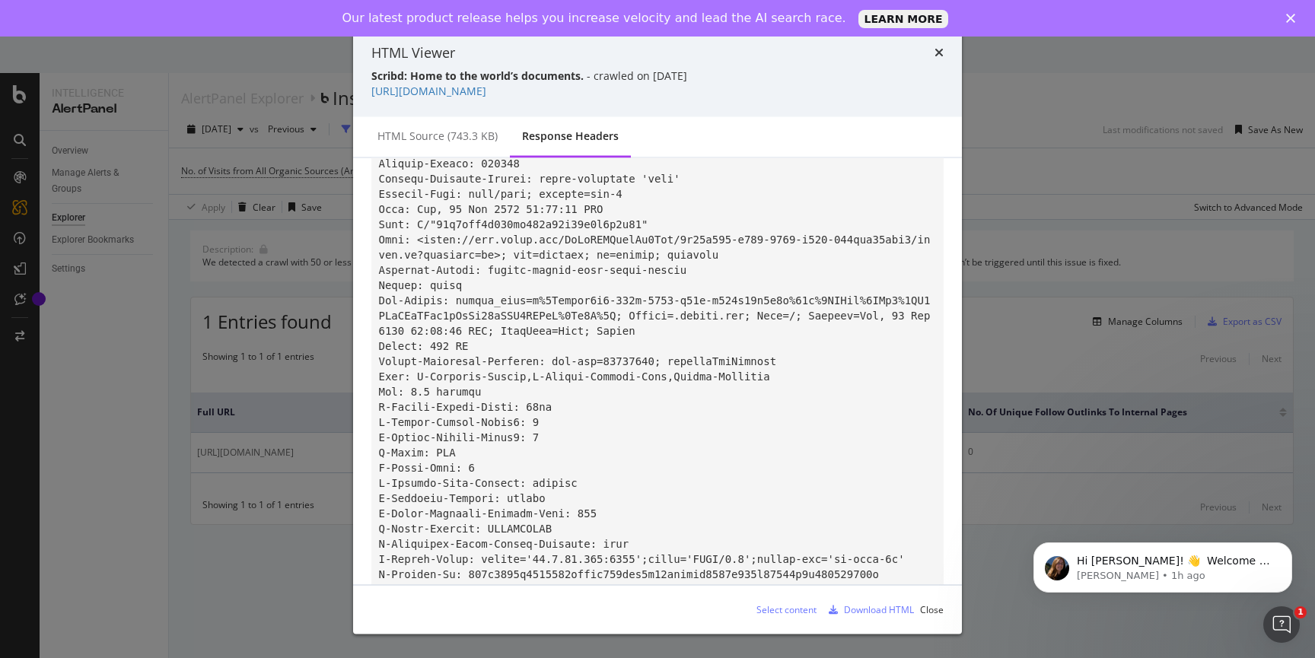
scroll to position [141, 0]
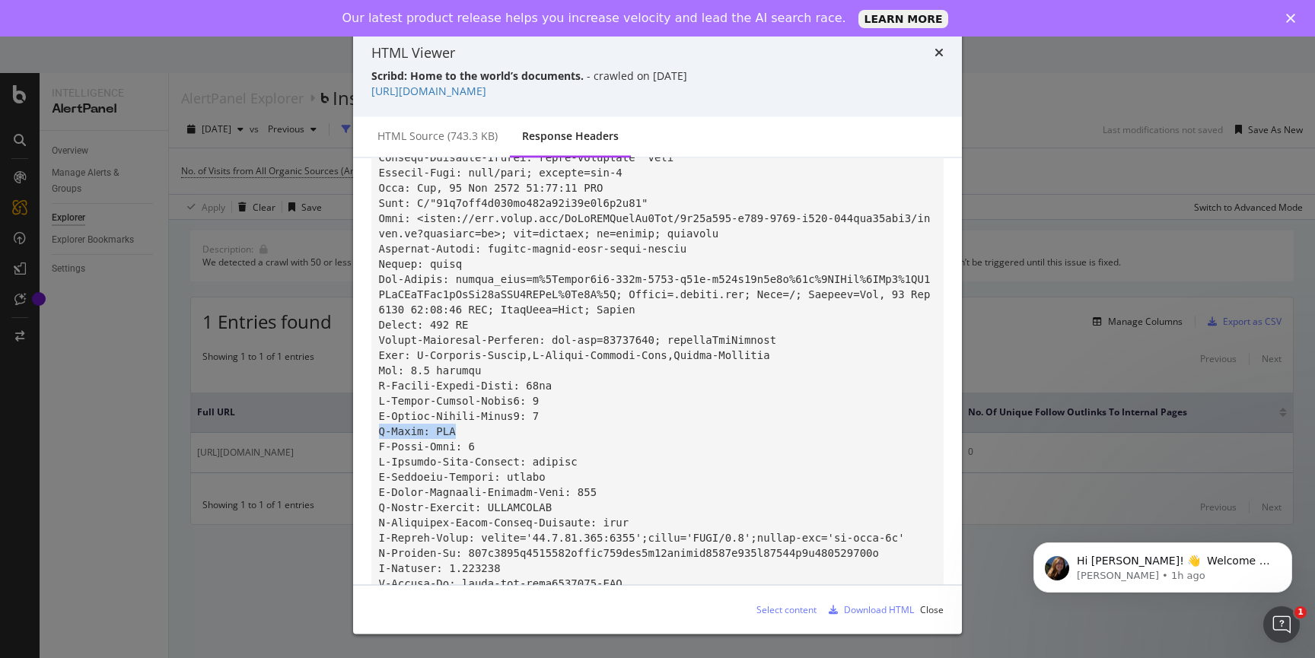
drag, startPoint x: 375, startPoint y: 425, endPoint x: 458, endPoint y: 428, distance: 83.0
click at [459, 428] on pre "modal" at bounding box center [657, 332] width 572 height 593
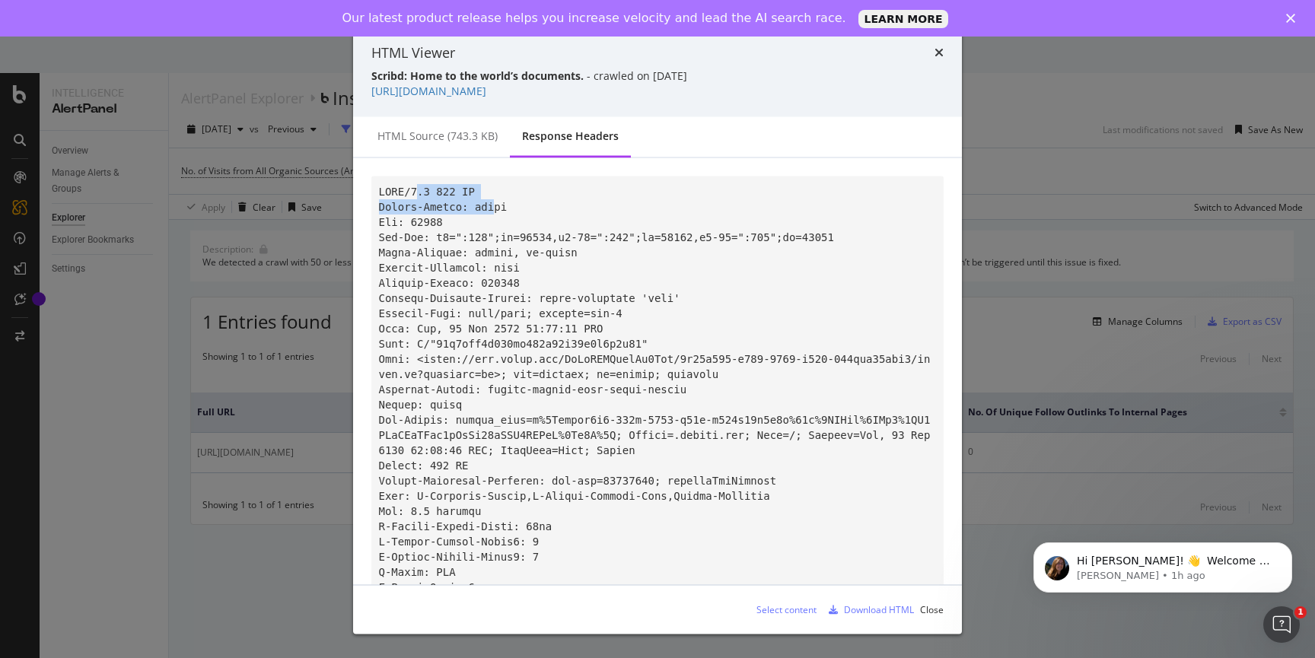
drag, startPoint x: 419, startPoint y: 191, endPoint x: 495, endPoint y: 208, distance: 78.1
click at [495, 208] on code "modal" at bounding box center [658, 472] width 558 height 575
click at [466, 202] on code "modal" at bounding box center [658, 472] width 558 height 575
drag, startPoint x: 400, startPoint y: 345, endPoint x: 657, endPoint y: 340, distance: 256.5
click at [657, 340] on pre "modal" at bounding box center [657, 473] width 572 height 593
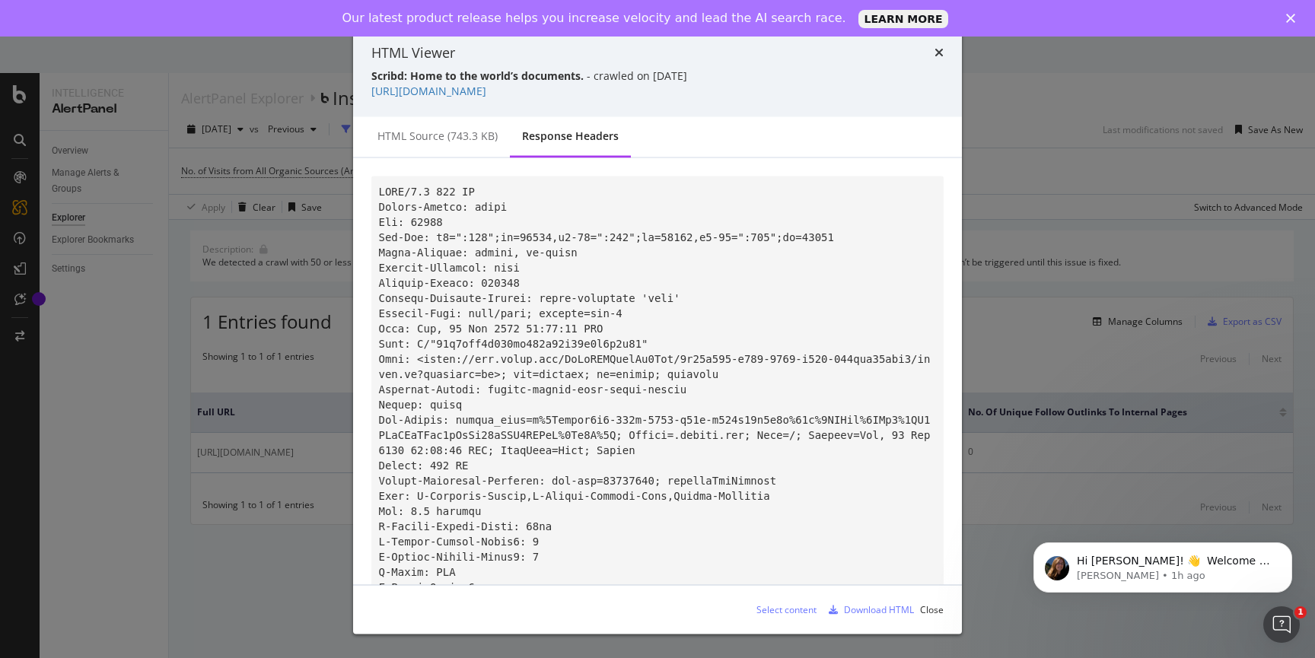
click at [651, 366] on pre "modal" at bounding box center [657, 473] width 572 height 593
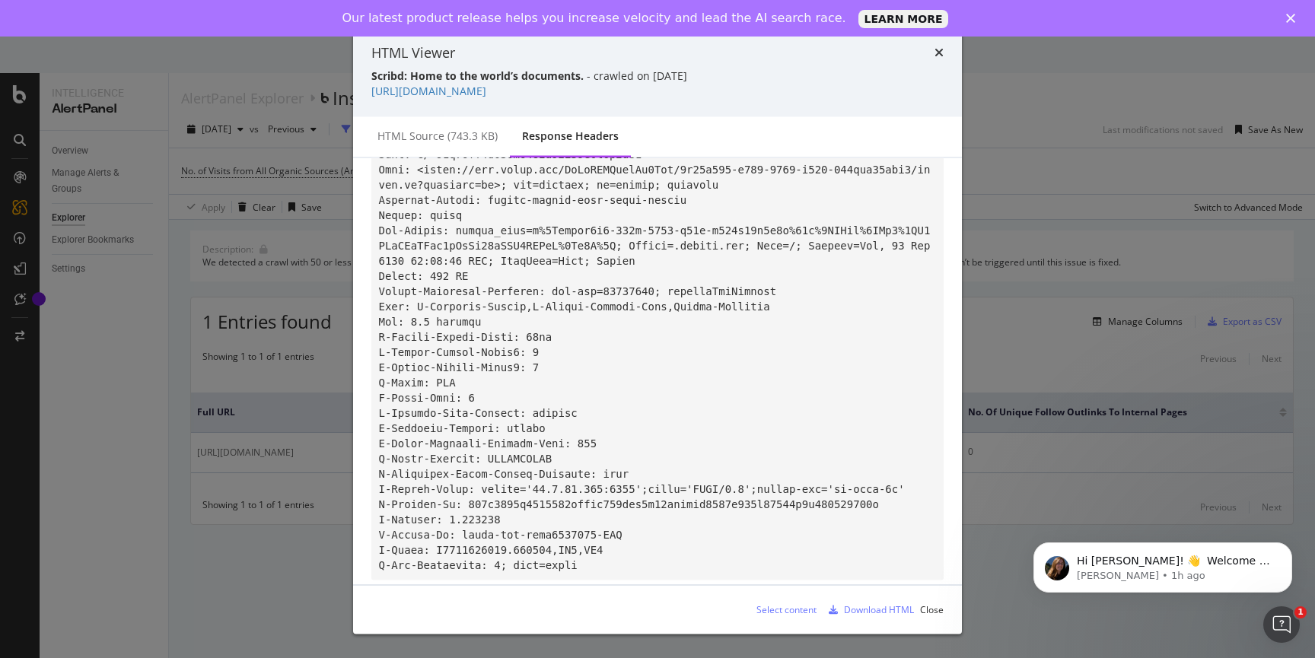
scroll to position [218, 0]
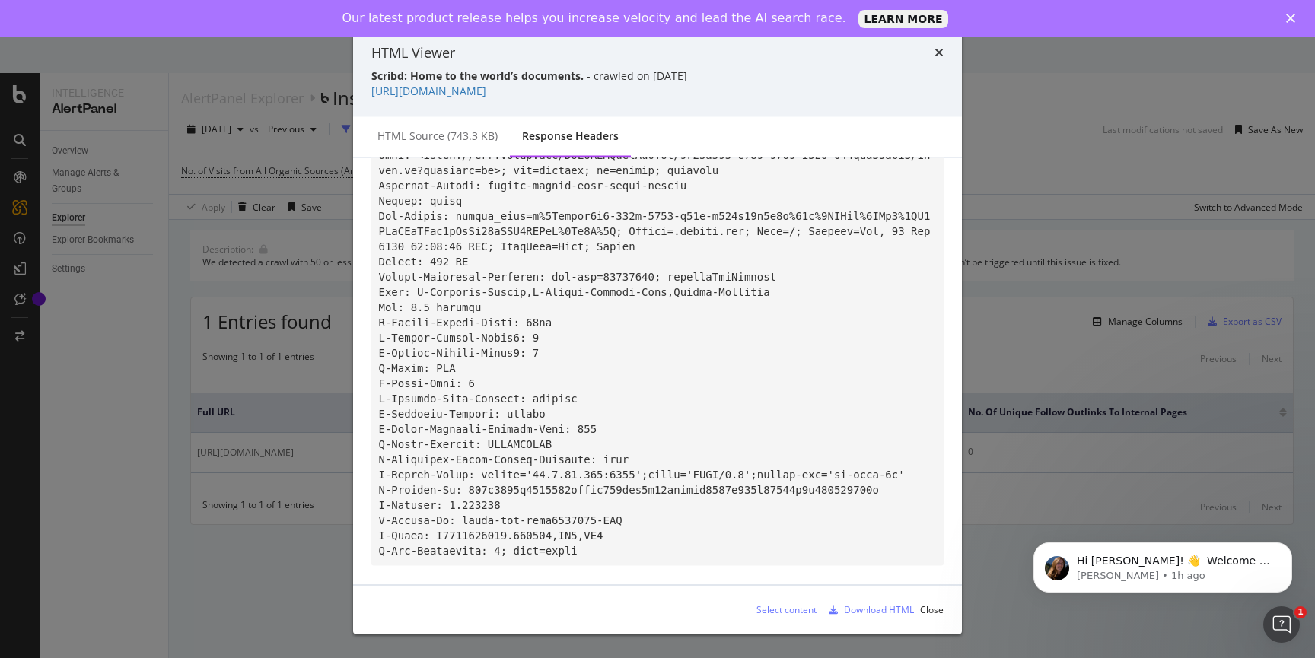
click at [278, 170] on div "HTML Viewer Scribd: Home to the world’s documents. - crawled on [DATE] [URL][DO…" at bounding box center [657, 329] width 1315 height 658
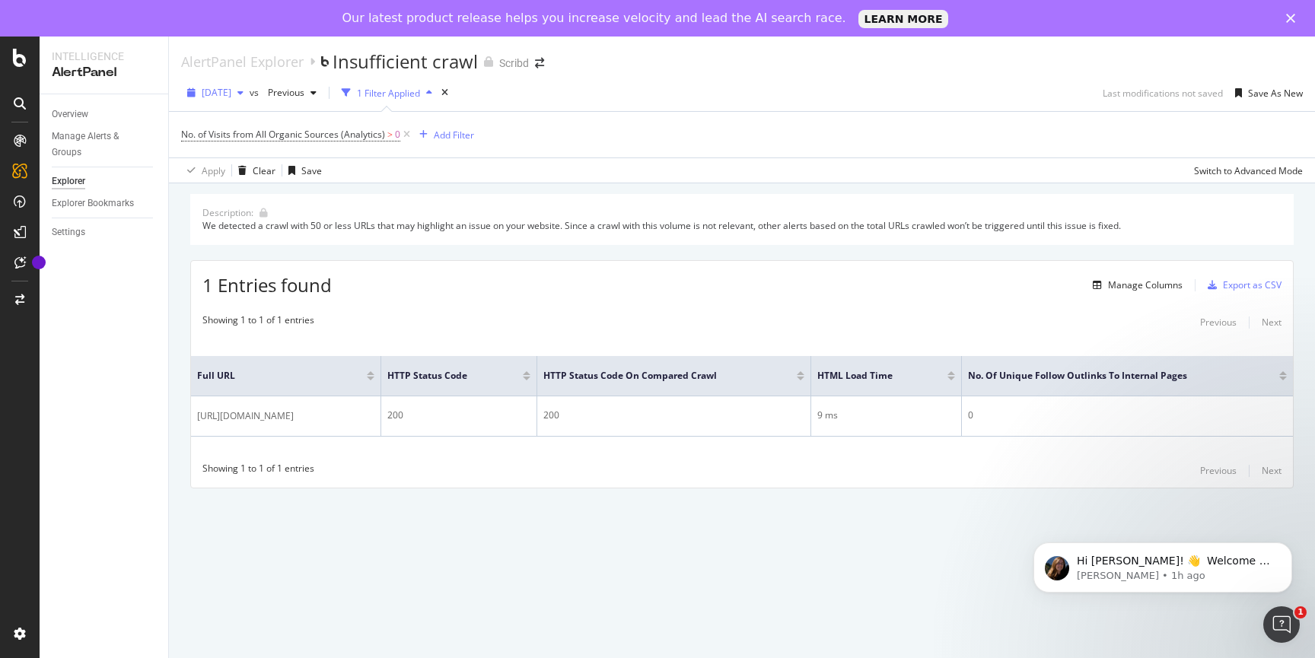
click at [231, 88] on span "[DATE]" at bounding box center [217, 92] width 30 height 13
click at [304, 92] on span "Previous" at bounding box center [283, 92] width 43 height 13
click at [344, 122] on div "[DATE]" at bounding box center [337, 123] width 79 height 14
click at [304, 91] on span "Previous" at bounding box center [283, 92] width 43 height 13
click at [436, 102] on div "1 Filter Applied" at bounding box center [387, 92] width 103 height 23
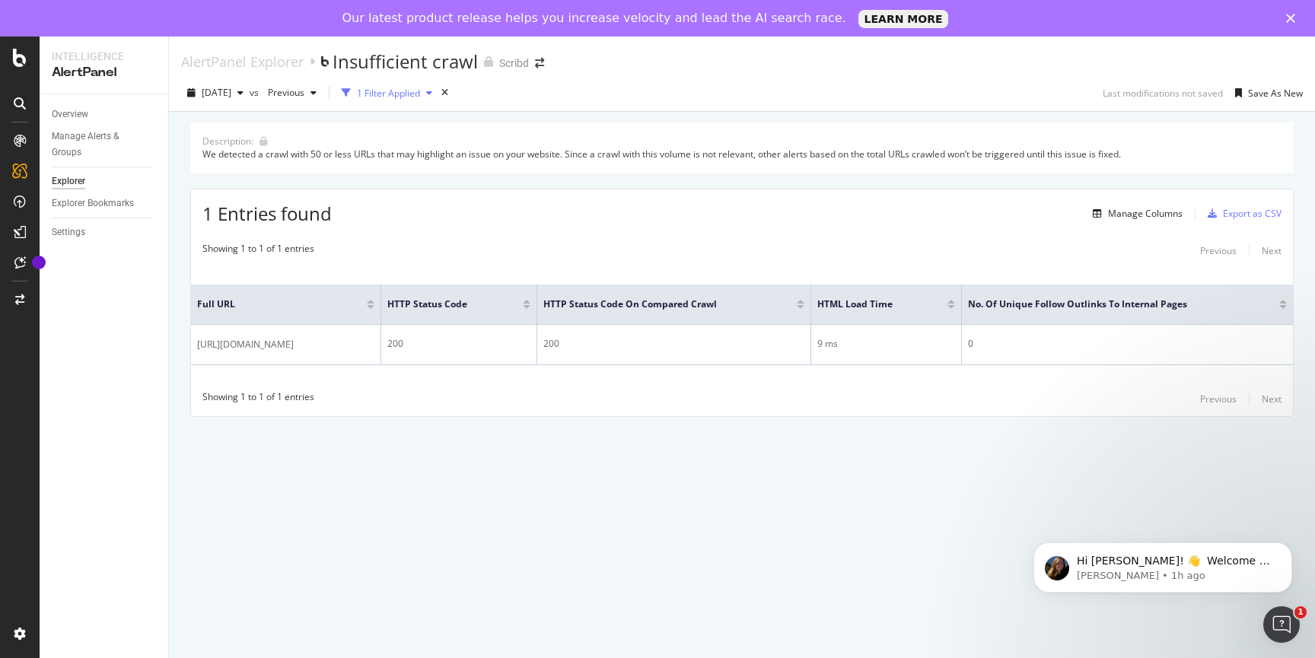
click at [420, 94] on div "1 Filter Applied" at bounding box center [388, 93] width 63 height 13
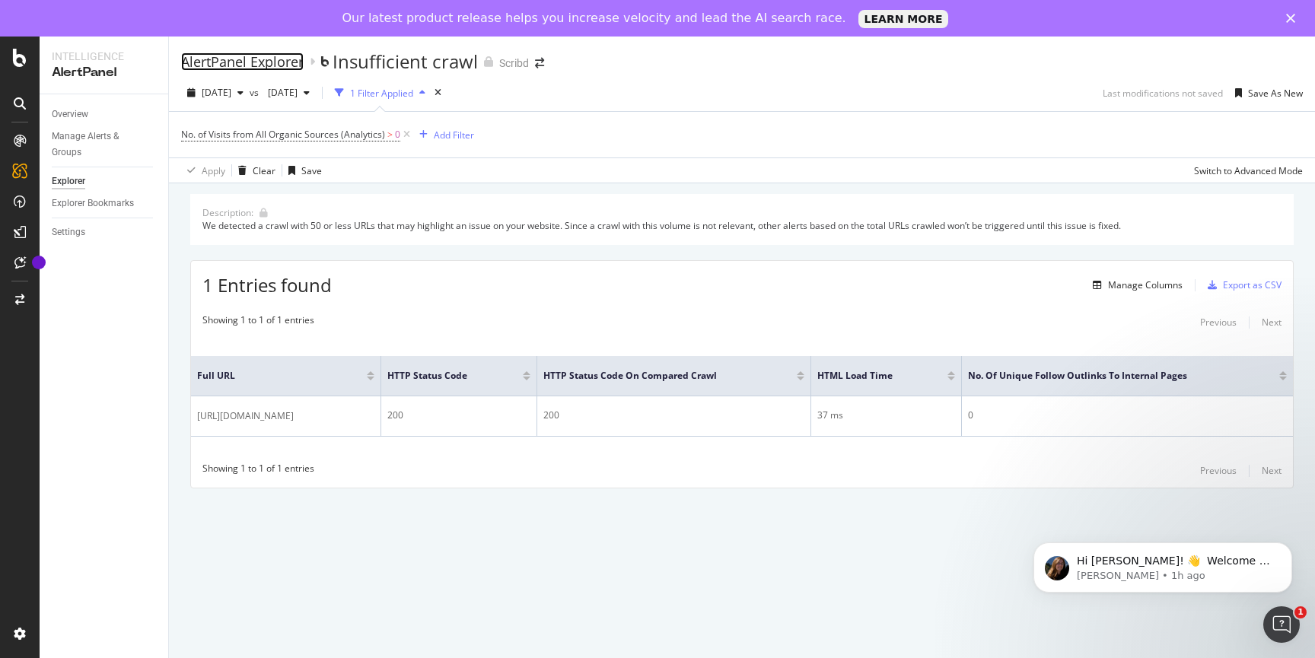
click at [247, 61] on div "AlertPanel Explorer" at bounding box center [242, 61] width 123 height 17
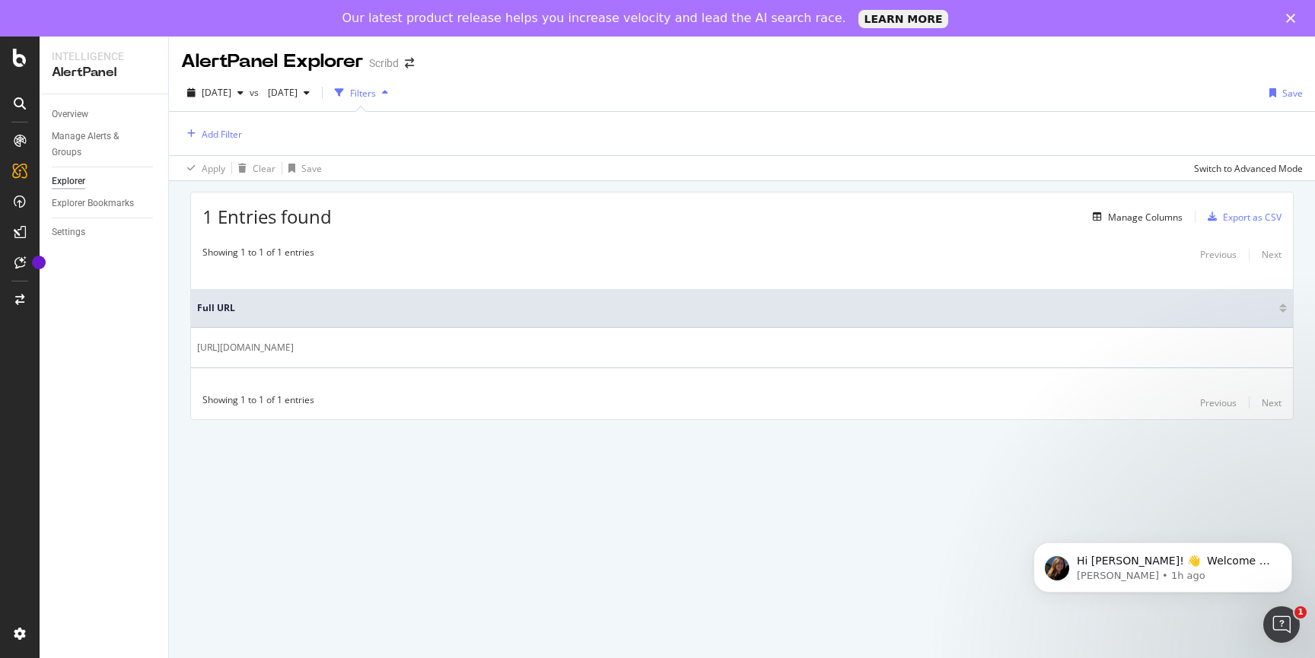
click at [22, 107] on icon at bounding box center [20, 103] width 12 height 12
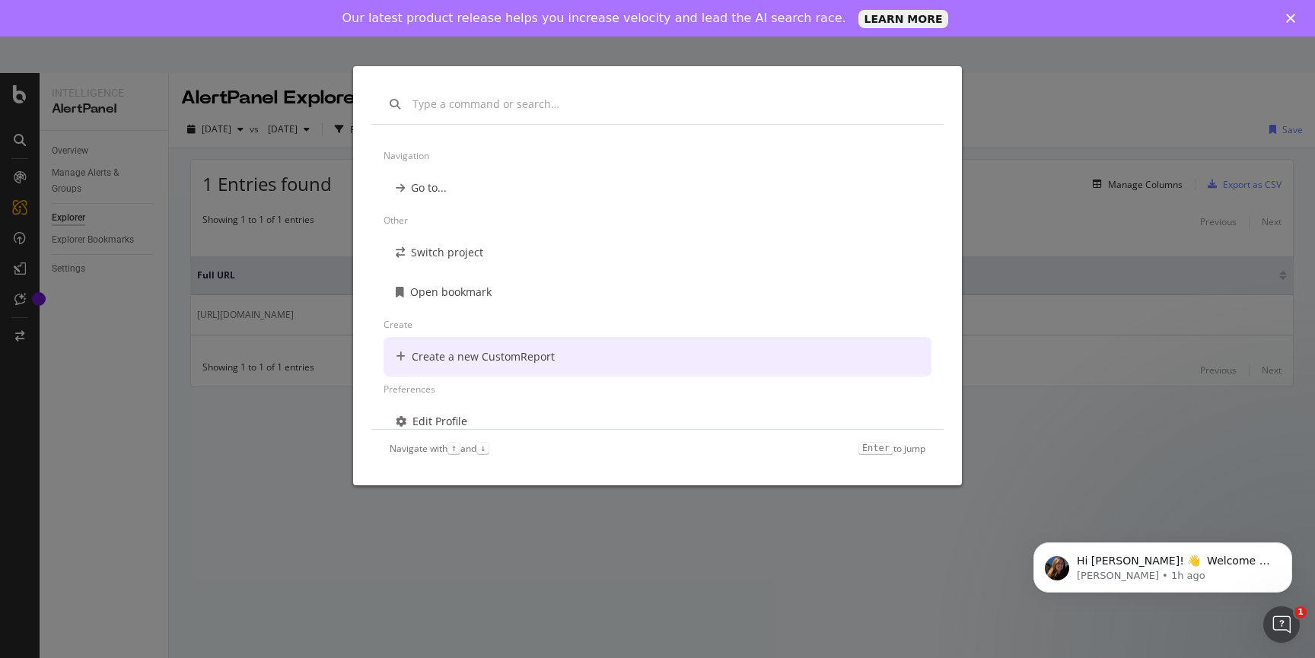
click at [445, 349] on div "Create a new CustomReport" at bounding box center [483, 356] width 143 height 15
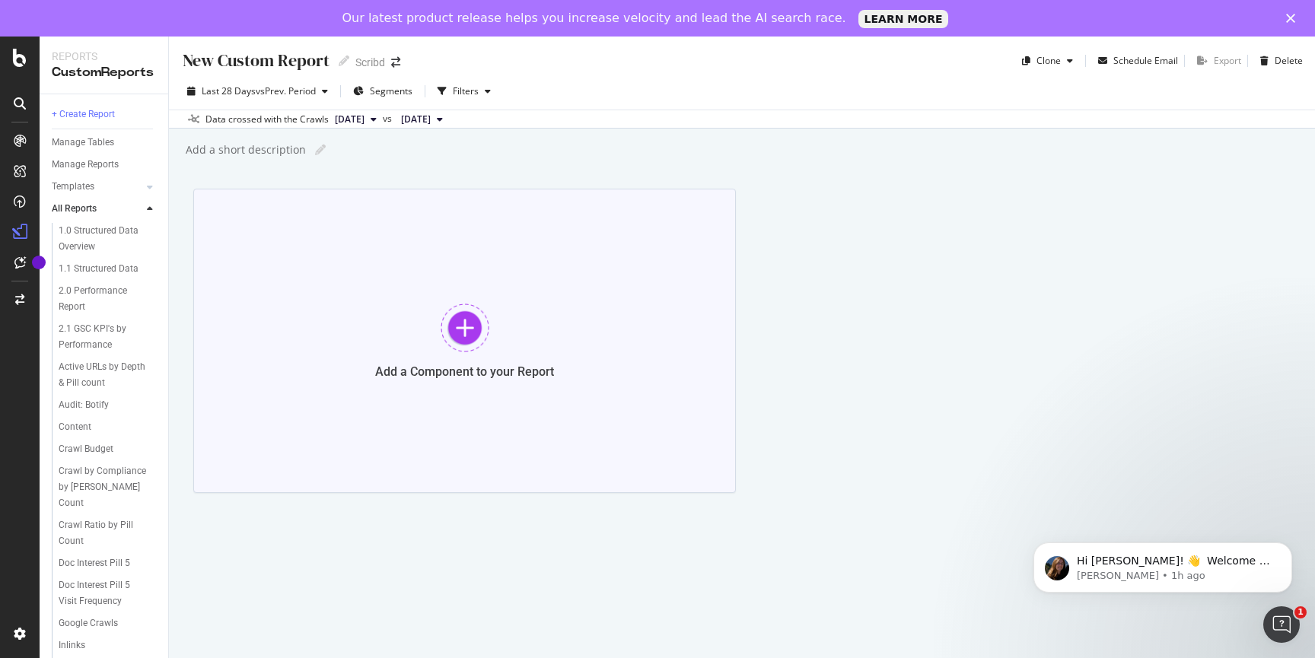
click at [462, 323] on div at bounding box center [465, 328] width 49 height 49
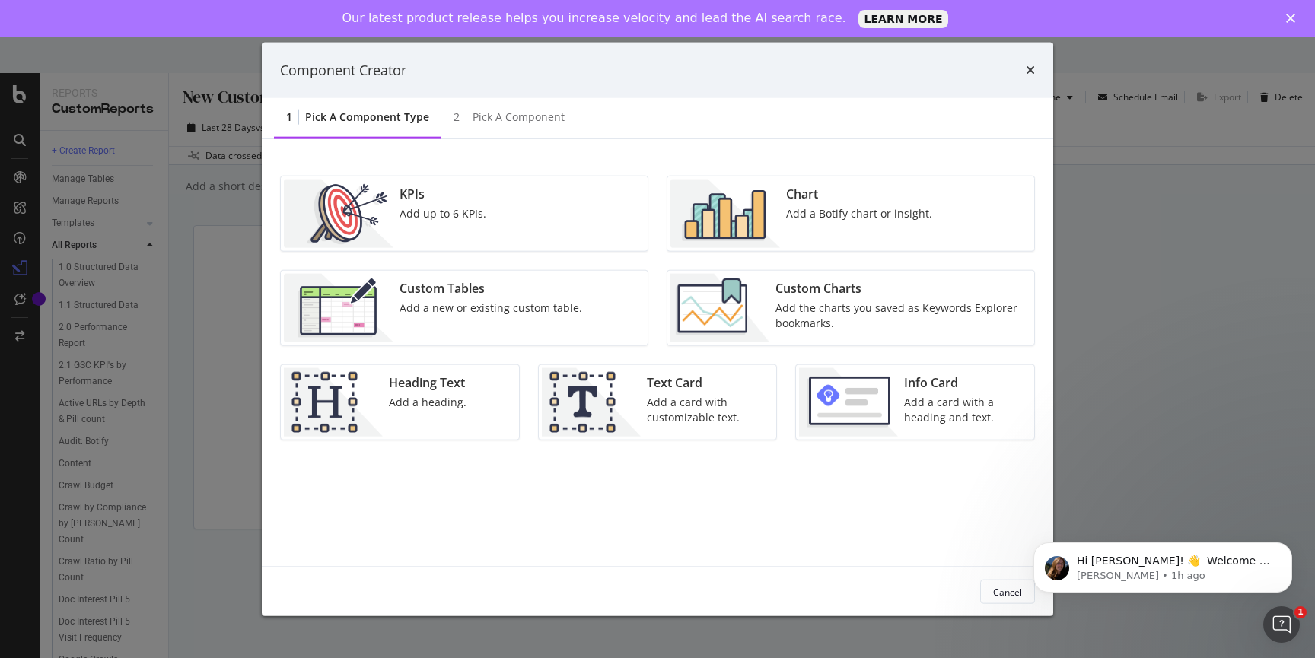
click at [203, 294] on div "Component Creator 1 Pick a Component type 2 Pick a Component KPIs Add up to 6 K…" at bounding box center [657, 329] width 1315 height 658
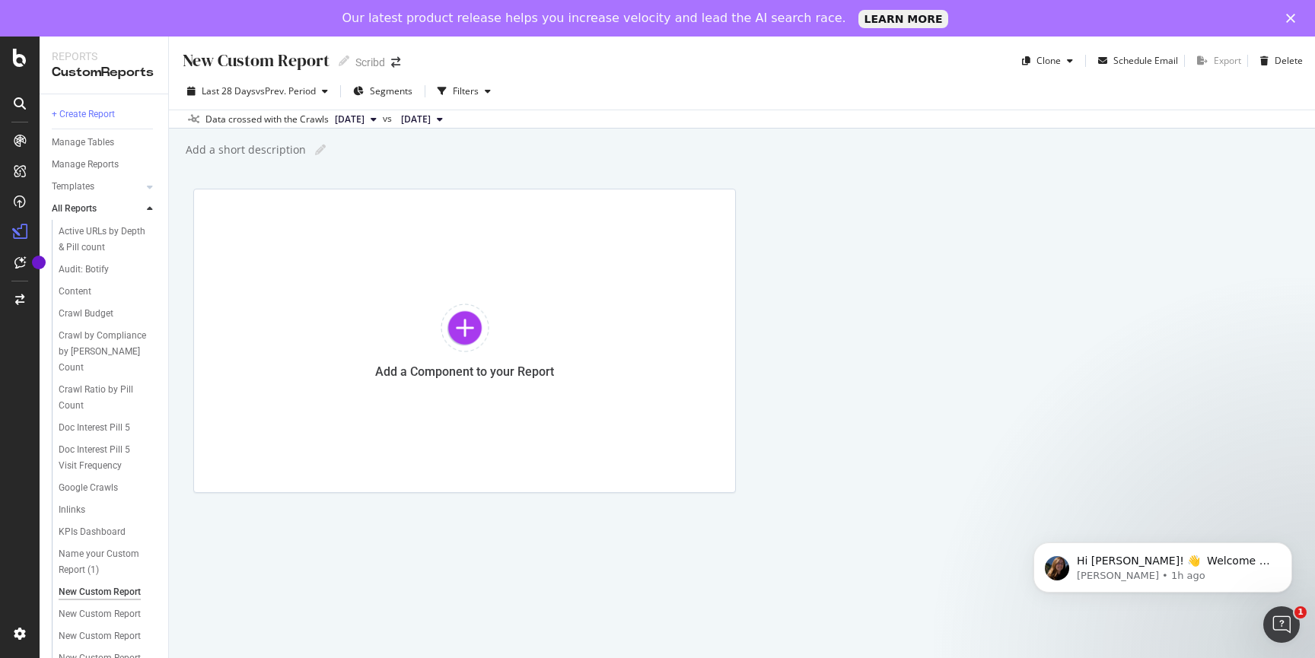
scroll to position [148, 0]
click at [18, 99] on icon at bounding box center [20, 103] width 12 height 12
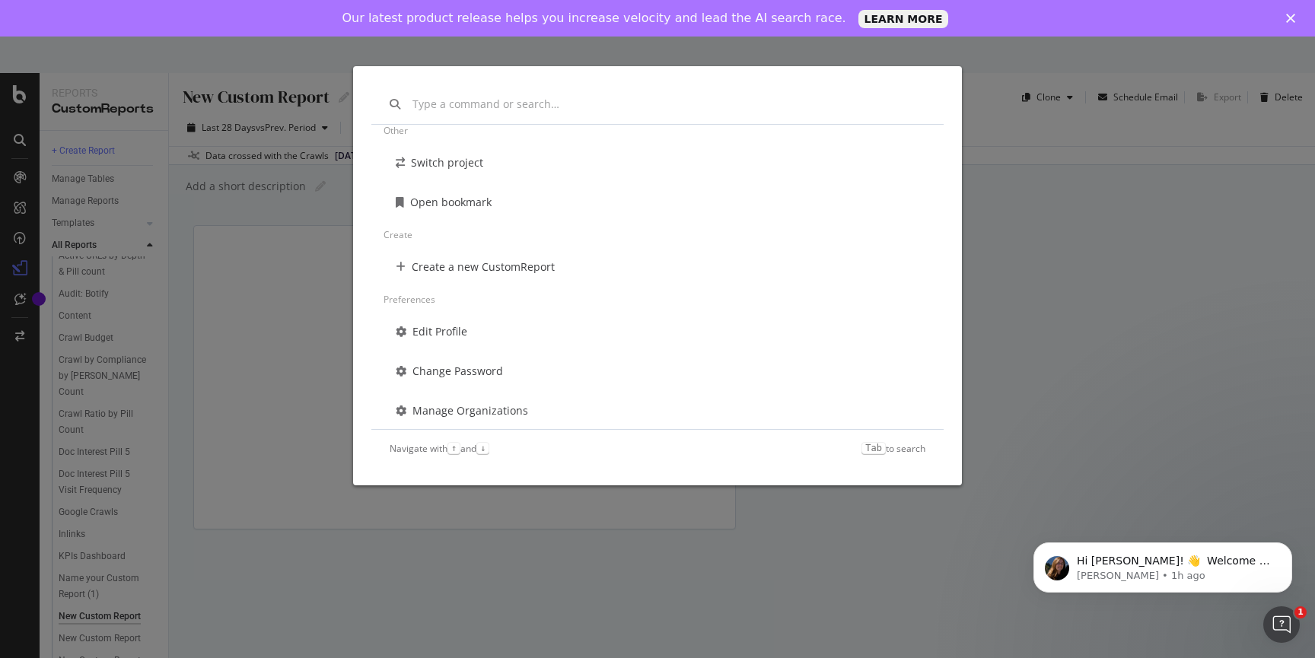
scroll to position [174, 0]
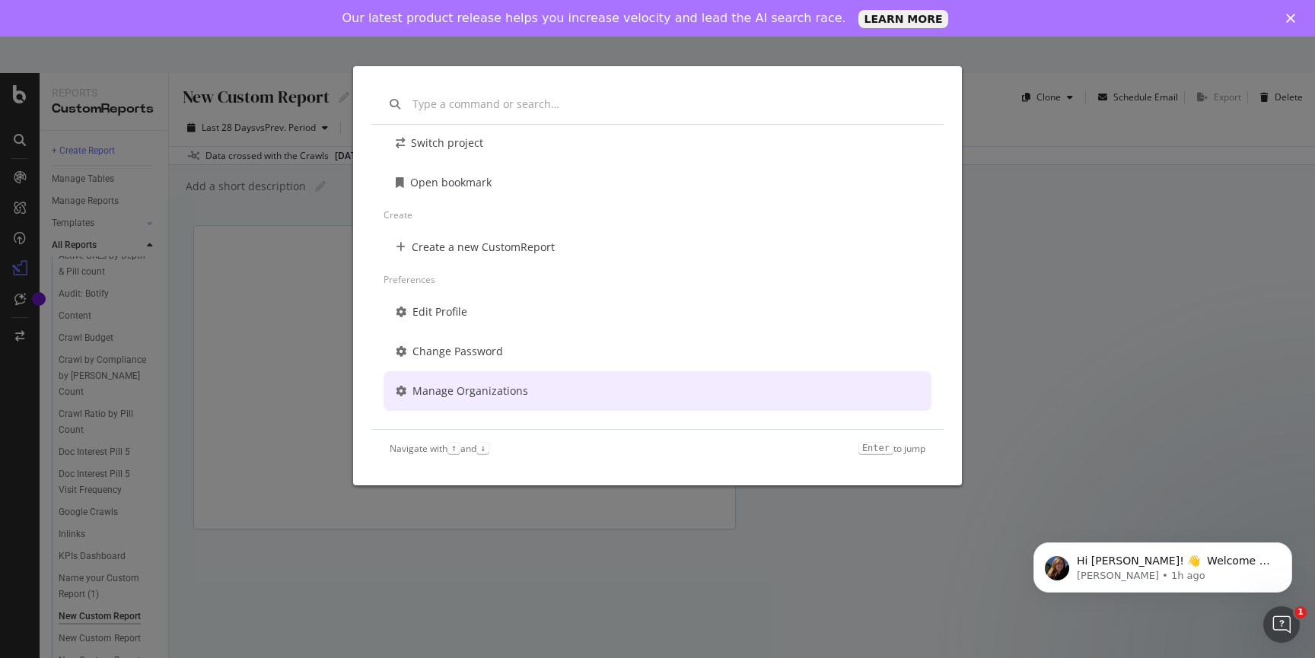
click at [1027, 407] on div "Other Switch project Open bookmark Create Create a new CustomReport Preferences…" at bounding box center [657, 329] width 1315 height 658
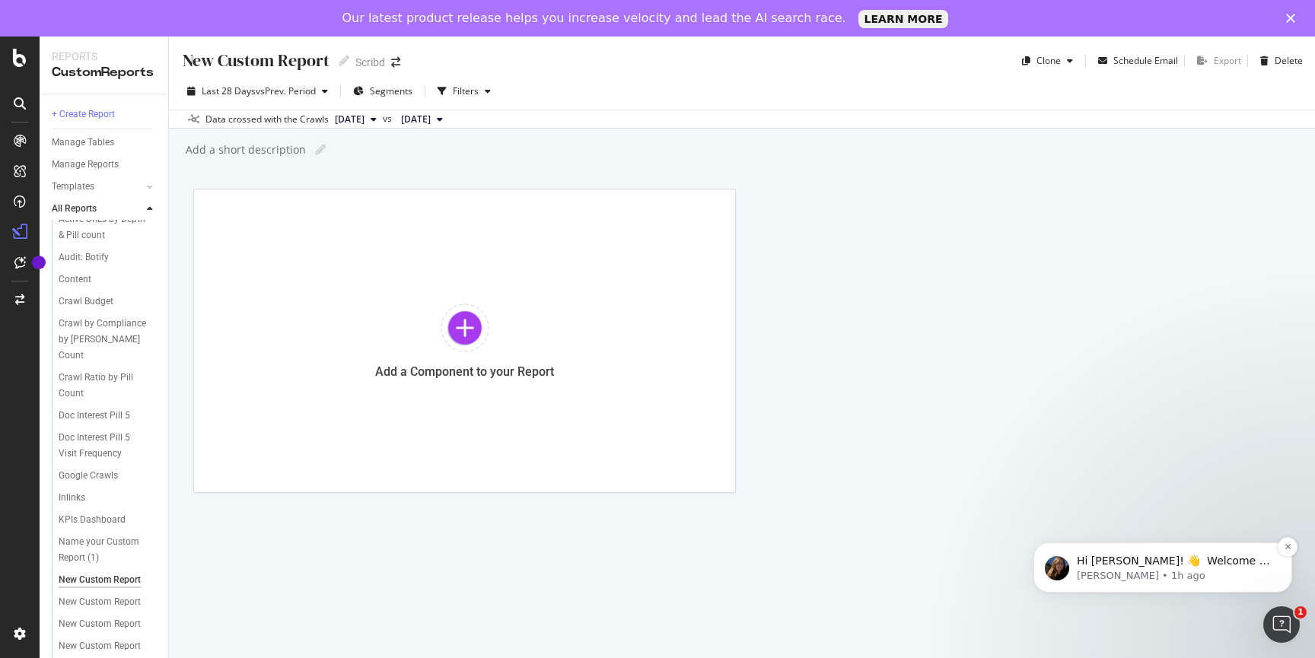
click at [1095, 560] on p "Hi [PERSON_NAME]! 👋 Welcome to Botify chat support! Have a question? Reply to t…" at bounding box center [1175, 561] width 196 height 15
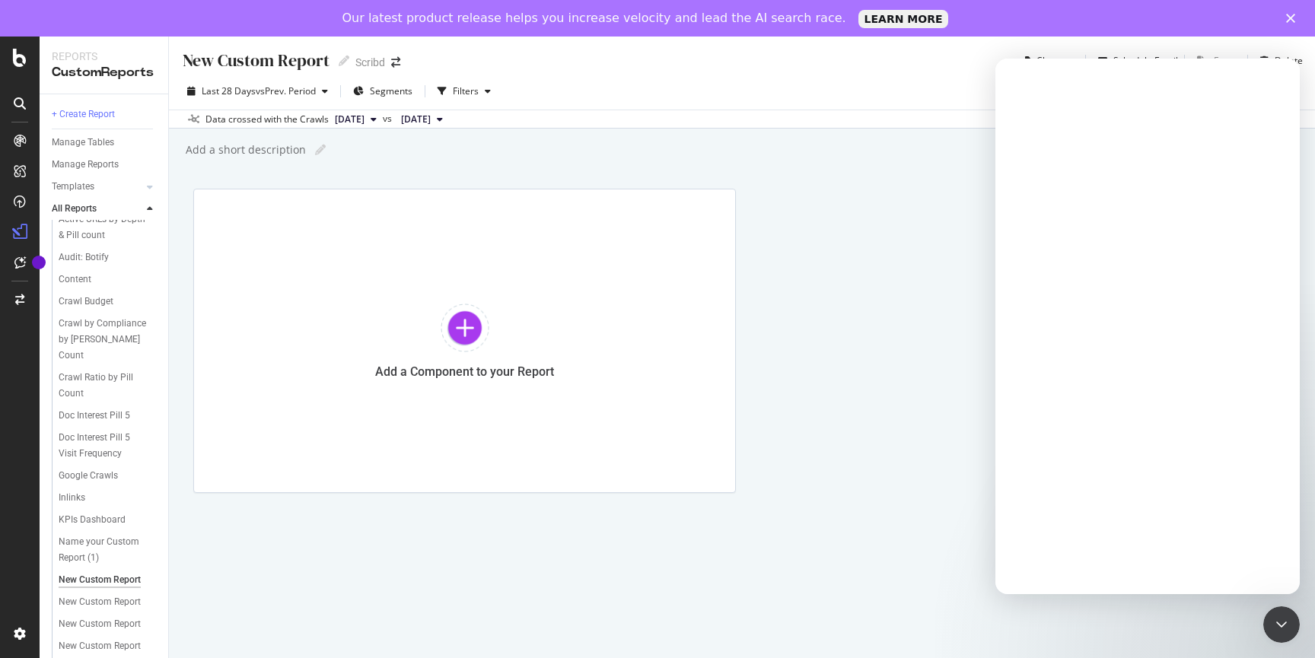
scroll to position [0, 0]
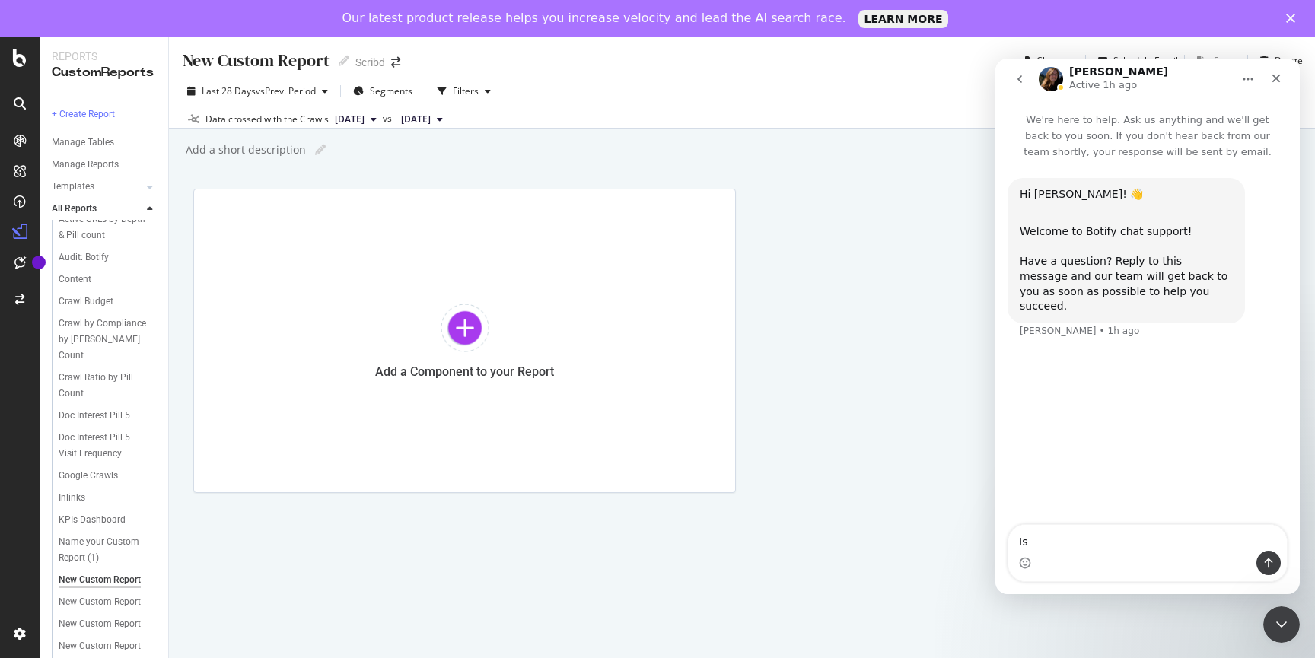
type textarea "I"
click at [1074, 544] on textarea "We have an AlertPanel" at bounding box center [1147, 538] width 278 height 26
click at [1198, 542] on textarea "We have an alert on the AlertPanel" at bounding box center [1147, 538] width 278 height 26
click at [84, 240] on div "AlertPanel" at bounding box center [80, 238] width 49 height 15
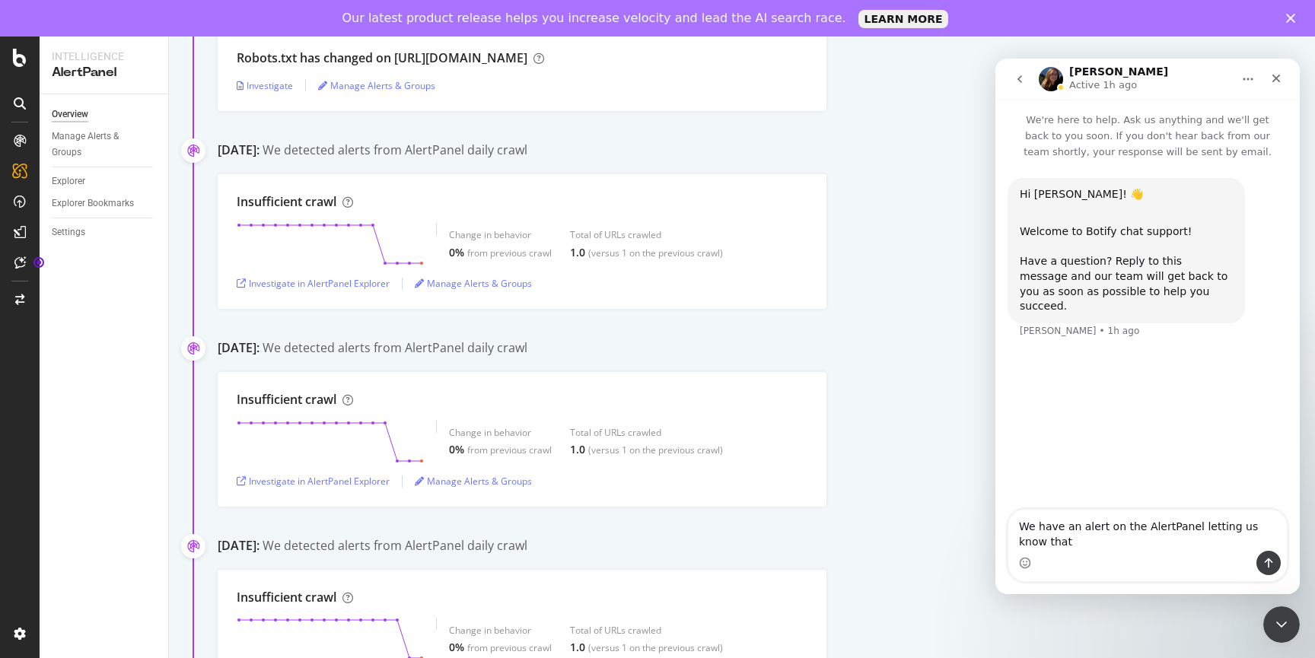
scroll to position [407, 0]
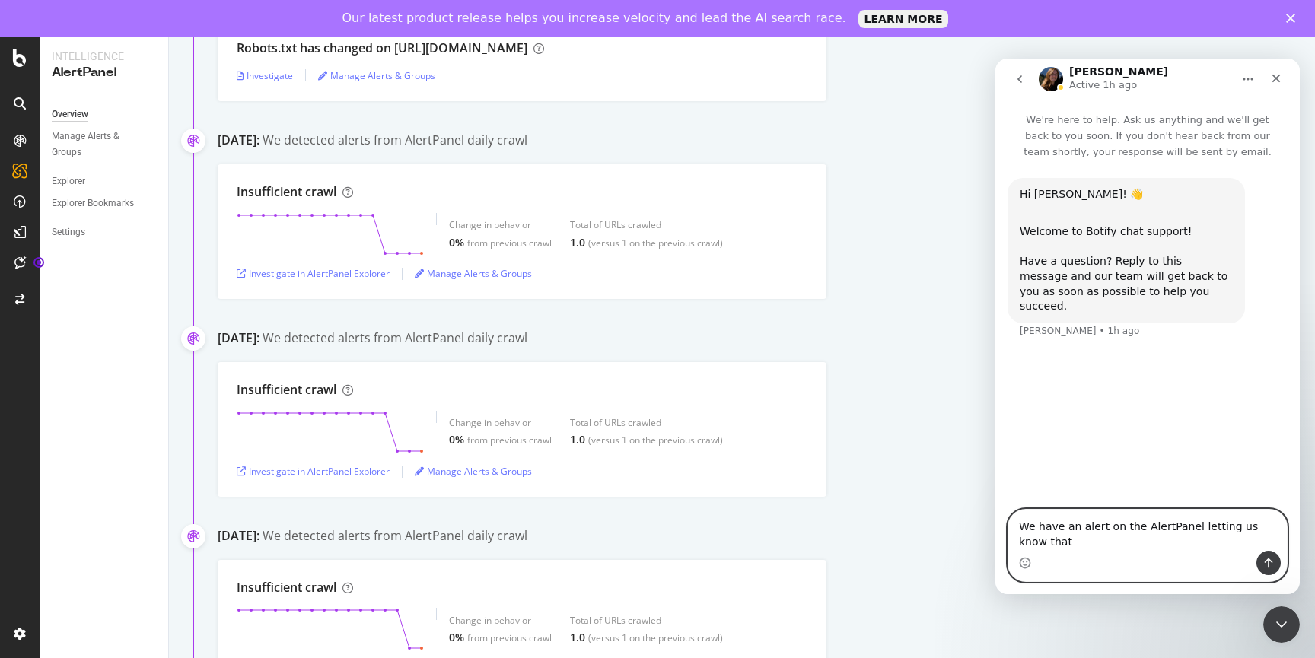
click at [1084, 550] on textarea "We have an alert on the AlertPanel letting us know that" at bounding box center [1147, 530] width 278 height 41
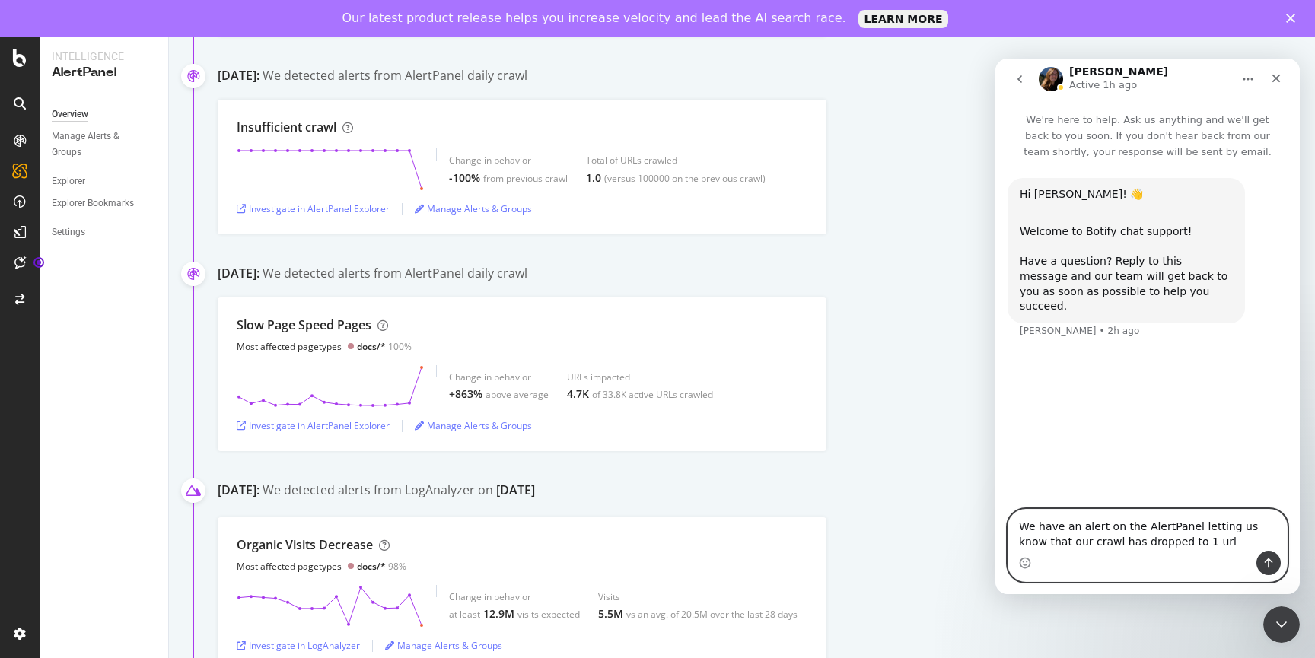
scroll to position [1062, 0]
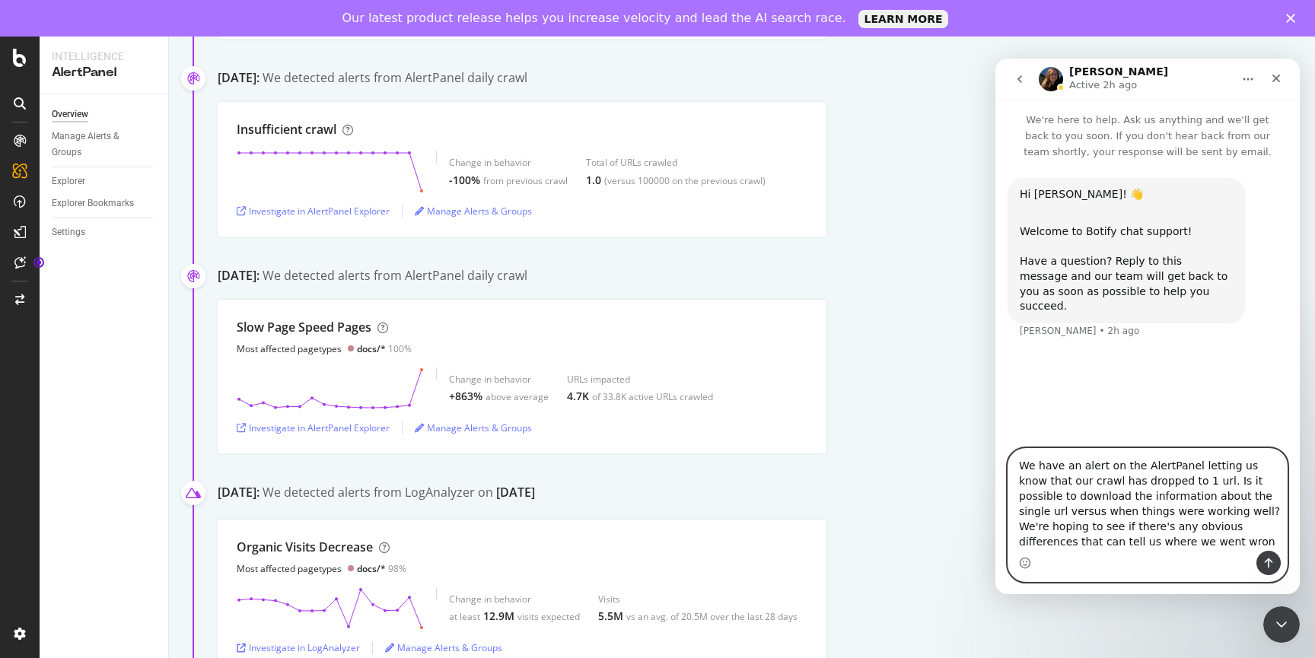
type textarea "We have an alert on the AlertPanel letting us know that our crawl has dropped t…"
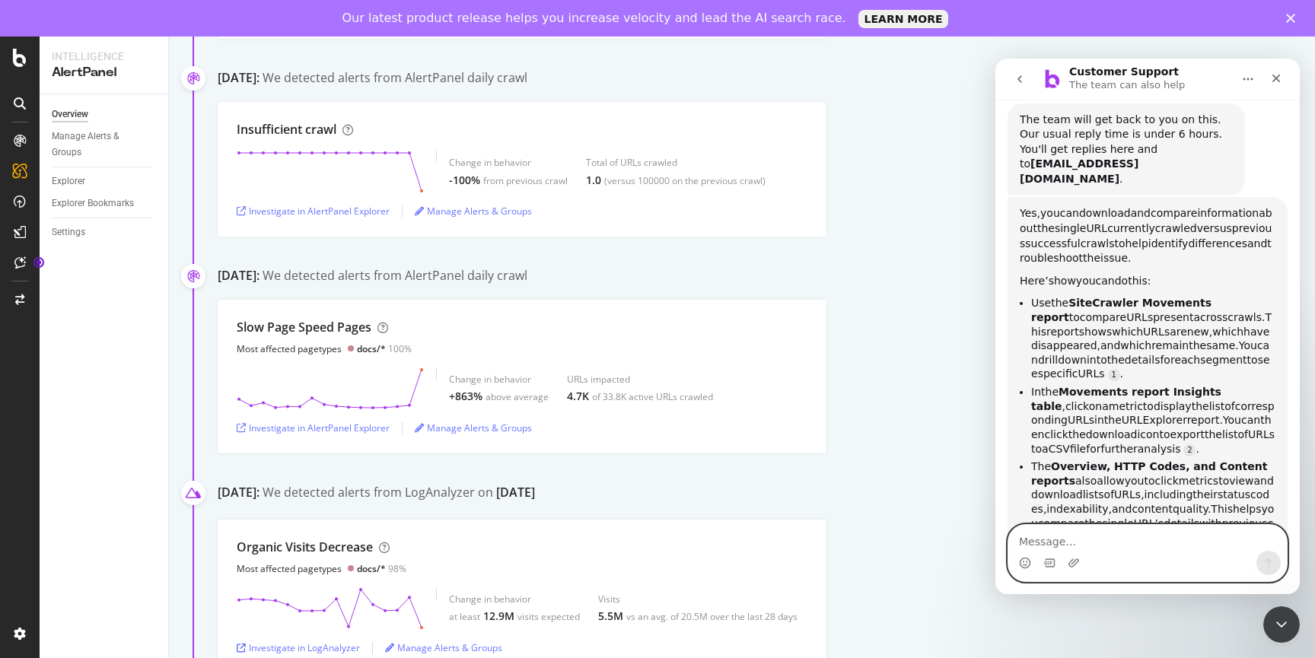
scroll to position [358, 0]
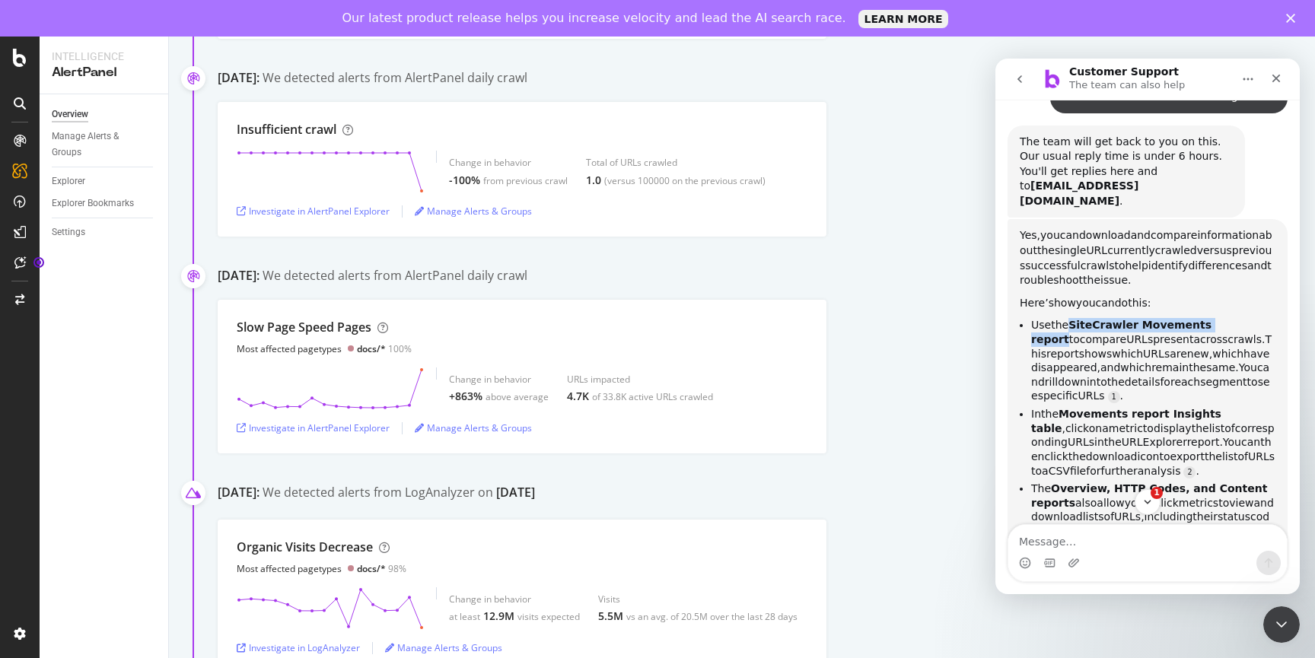
drag, startPoint x: 1071, startPoint y: 294, endPoint x: 1228, endPoint y: 298, distance: 157.6
click at [1228, 318] on li "Use the SiteCrawler Movements report to compare URLs present across crawls. Thi…" at bounding box center [1153, 360] width 244 height 85
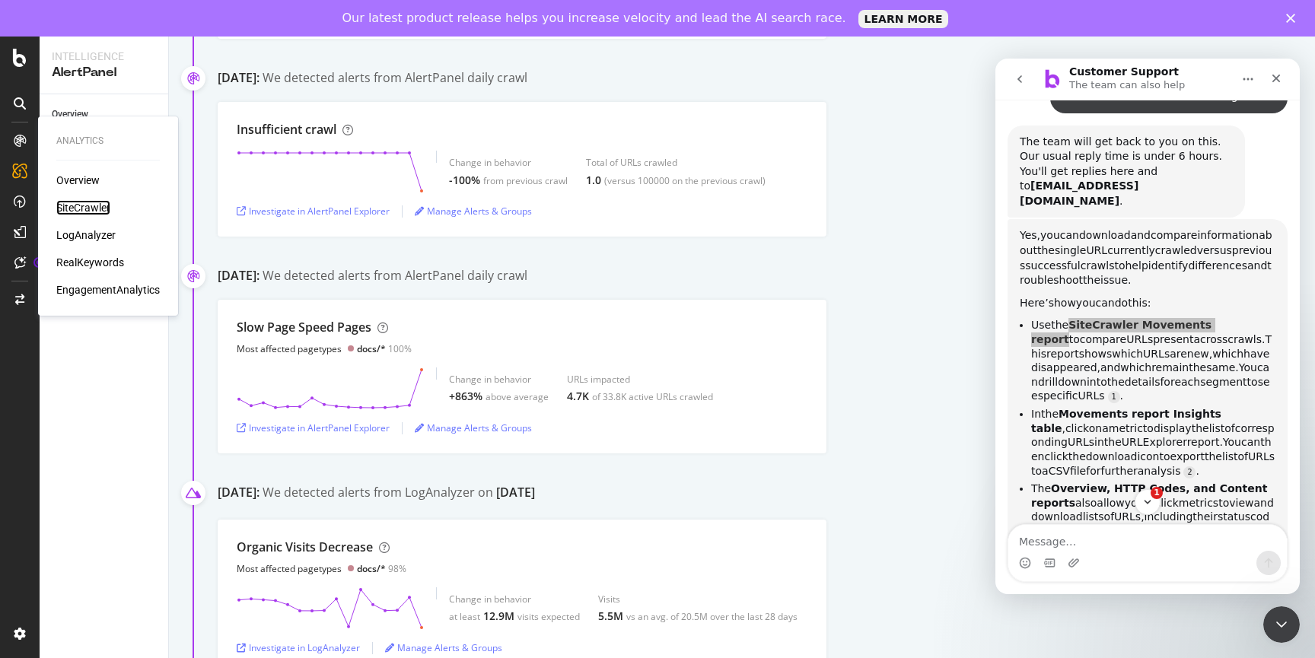
click at [84, 204] on div "SiteCrawler" at bounding box center [83, 207] width 54 height 15
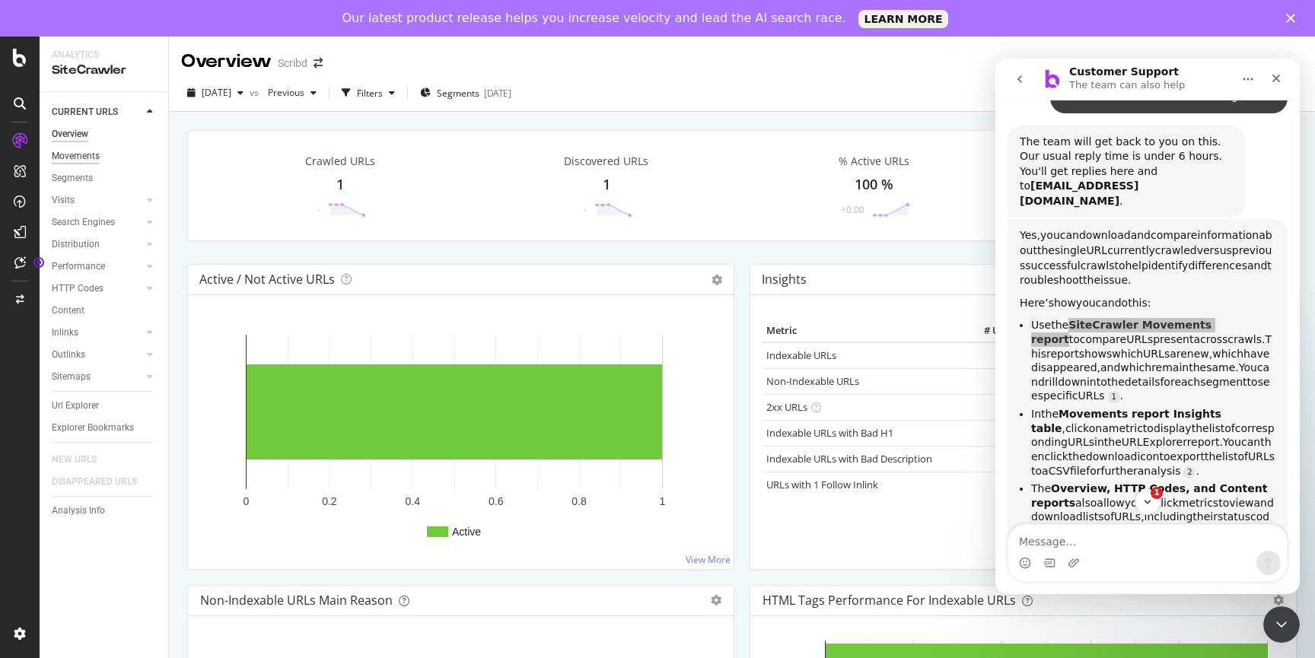
click at [69, 152] on div "Movements" at bounding box center [76, 156] width 48 height 16
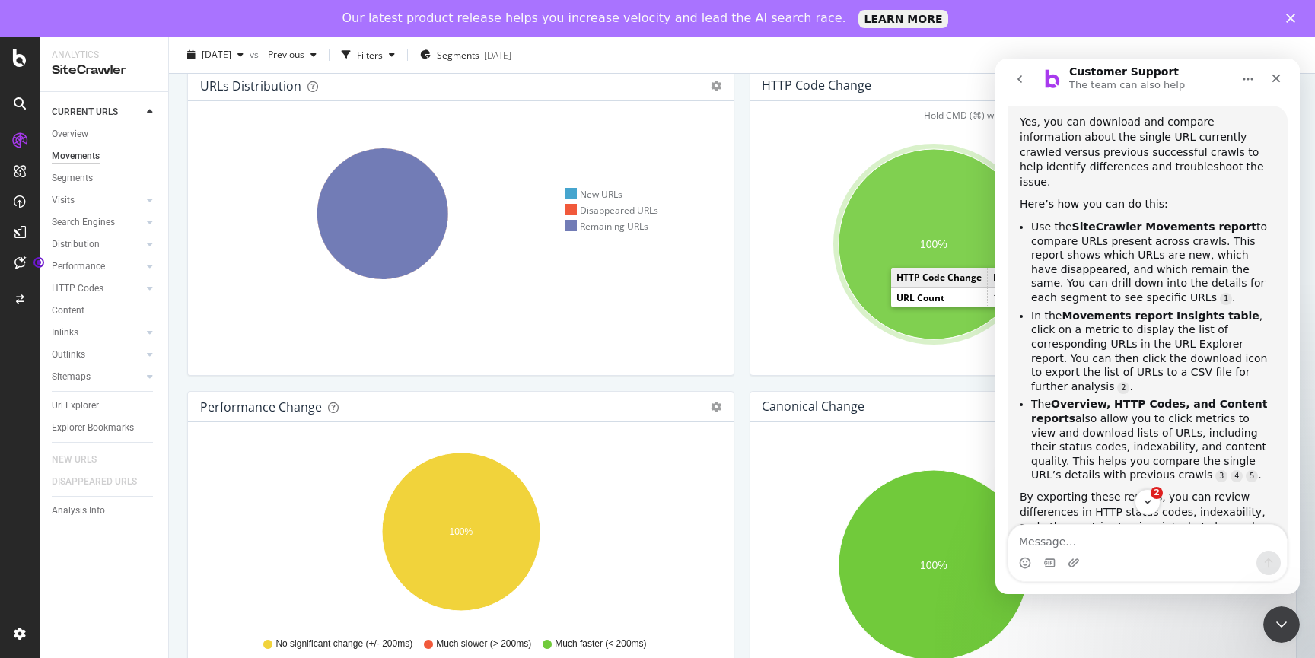
scroll to position [102, 0]
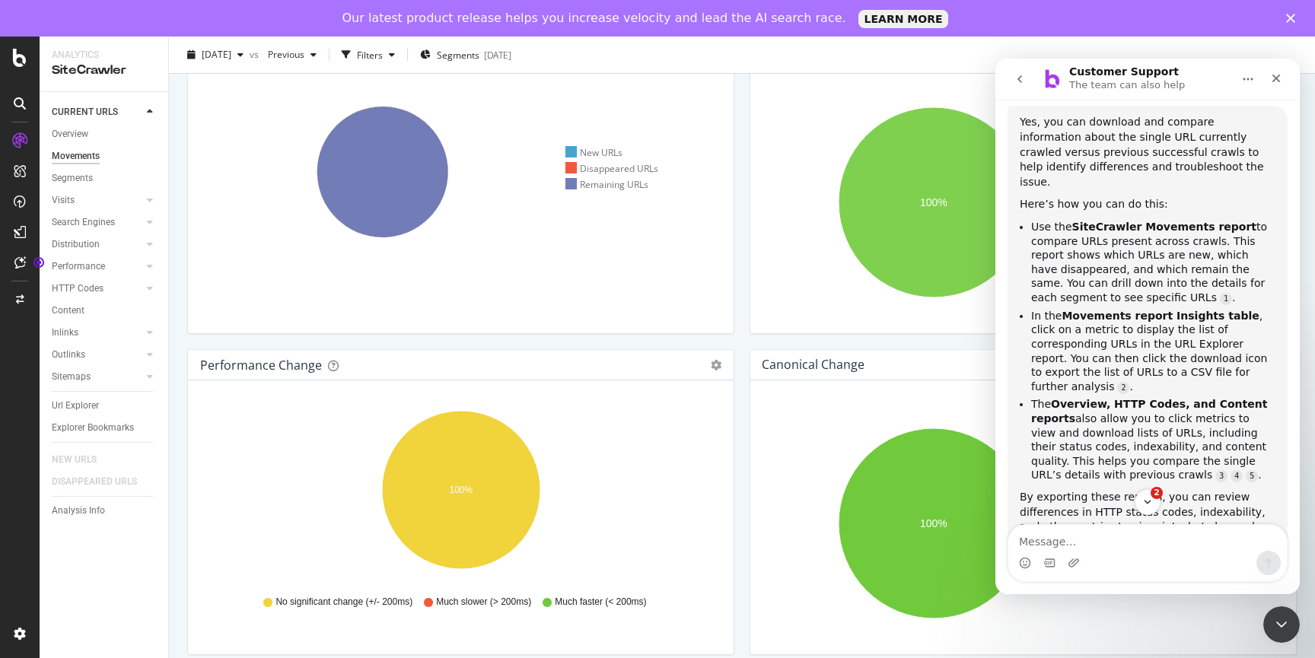
click at [1246, 75] on icon "Home" at bounding box center [1248, 79] width 12 height 12
click at [1176, 75] on div "Customer Support The team can also help" at bounding box center [1128, 79] width 119 height 27
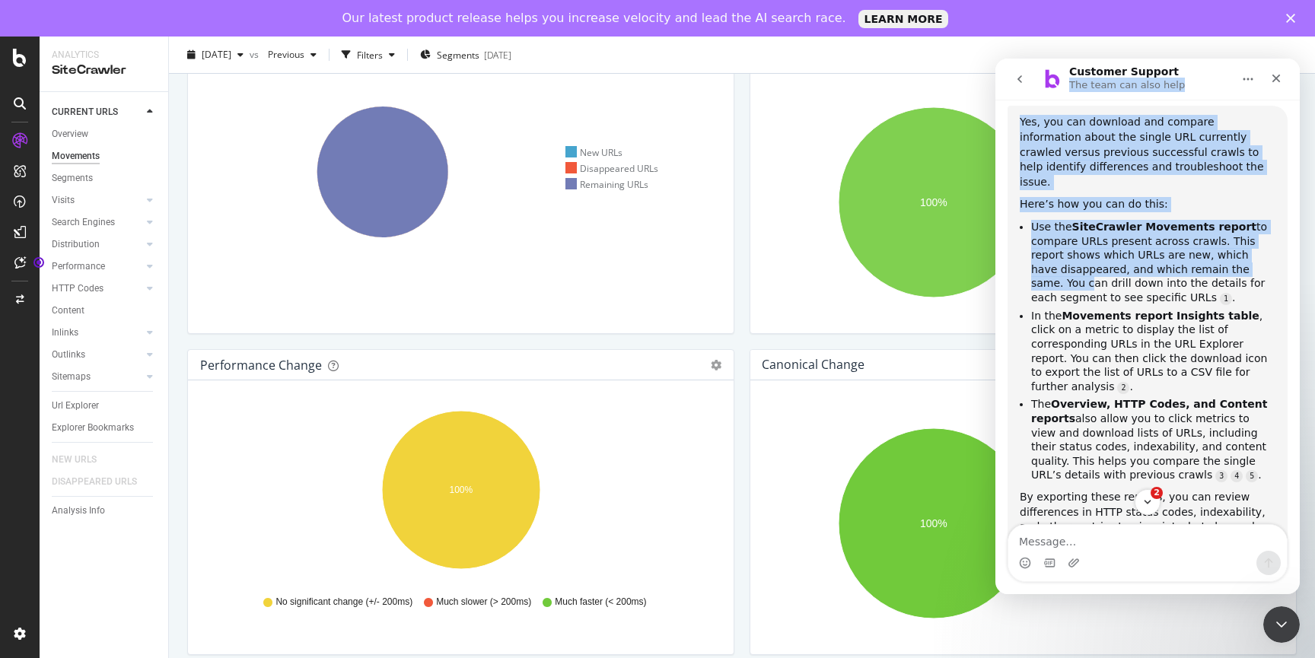
drag, startPoint x: 1193, startPoint y: 76, endPoint x: 809, endPoint y: 230, distance: 413.9
click html "Customer Support The team can also help We're here to help. Ask us anything and…"
click at [1203, 72] on div "Customer Support The team can also help" at bounding box center [1135, 79] width 193 height 27
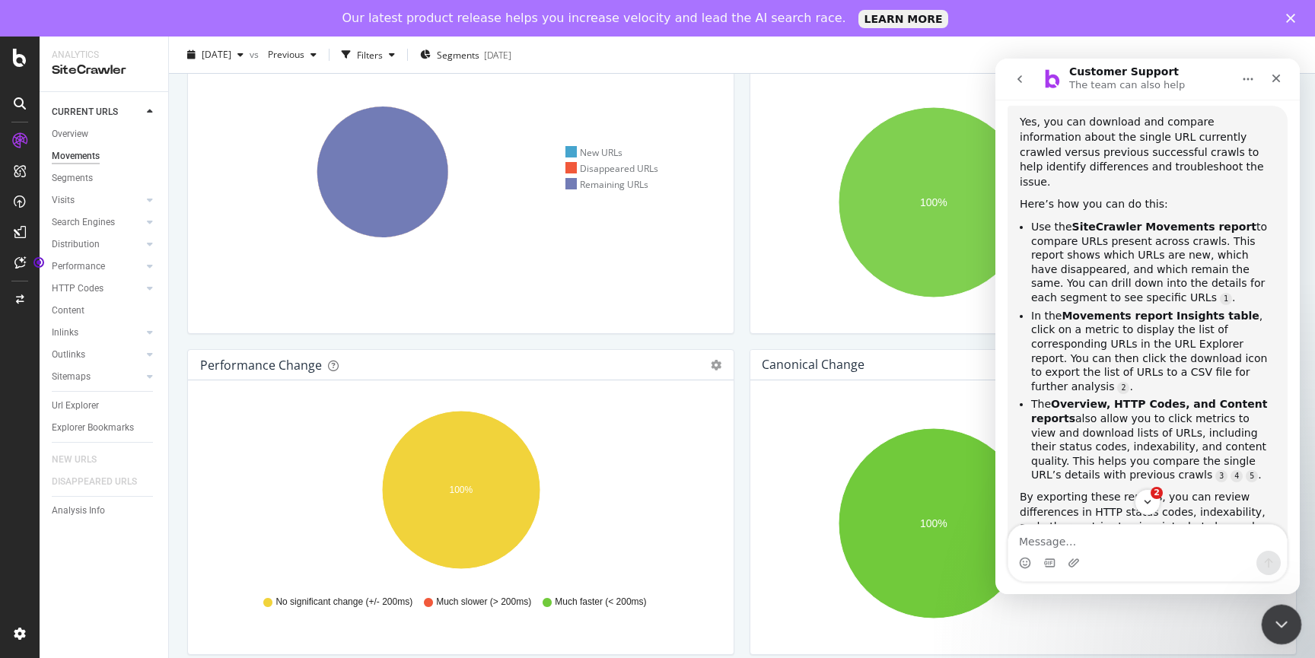
click at [1278, 619] on icon "Close Intercom Messenger" at bounding box center [1279, 622] width 18 height 18
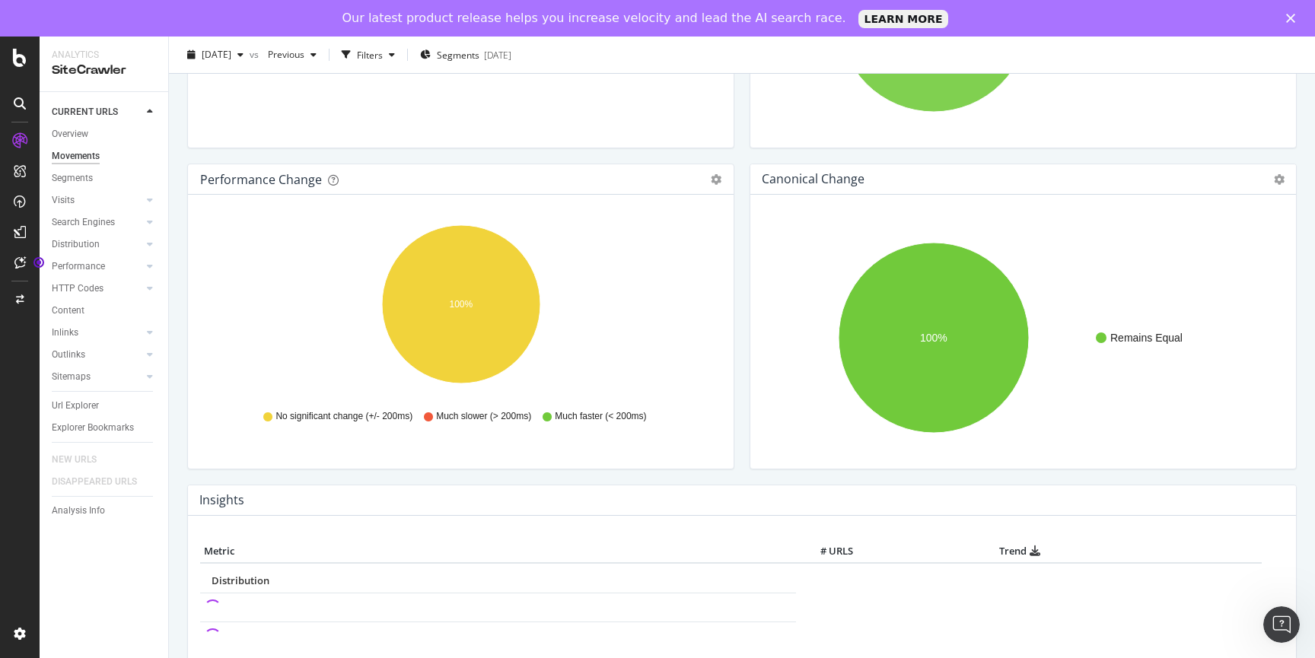
scroll to position [274, 0]
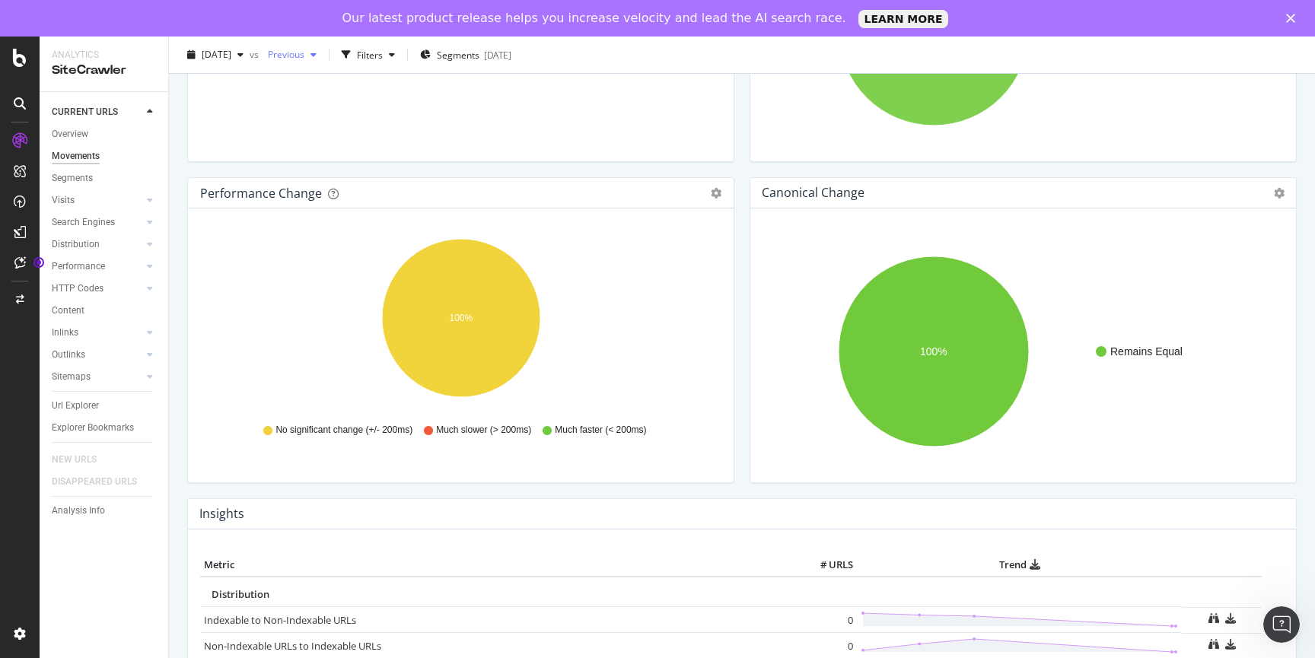
click at [304, 56] on span "Previous" at bounding box center [283, 54] width 43 height 13
click at [334, 109] on div "[DATE]" at bounding box center [336, 103] width 76 height 14
